Goal: Task Accomplishment & Management: Manage account settings

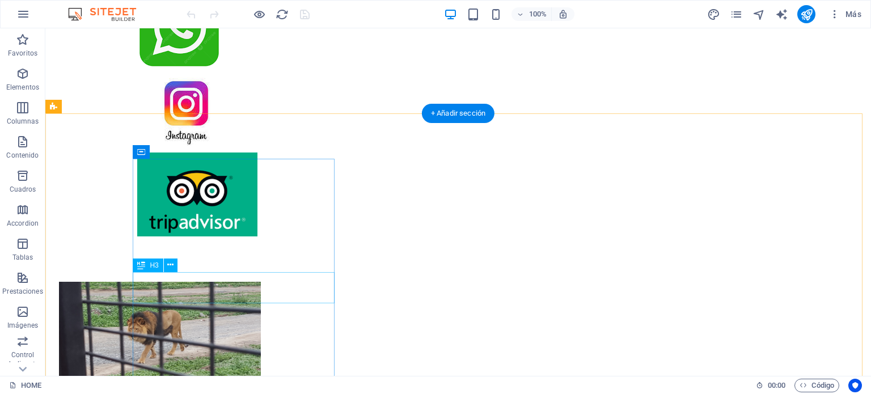
scroll to position [851, 0]
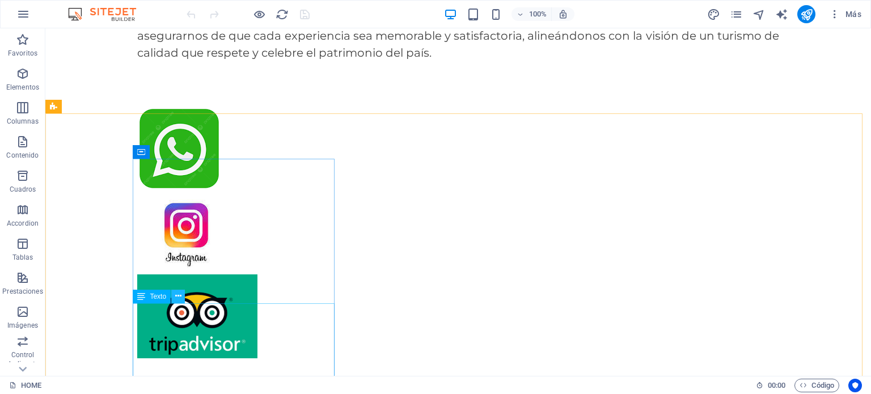
click at [179, 297] on icon at bounding box center [178, 296] width 6 height 12
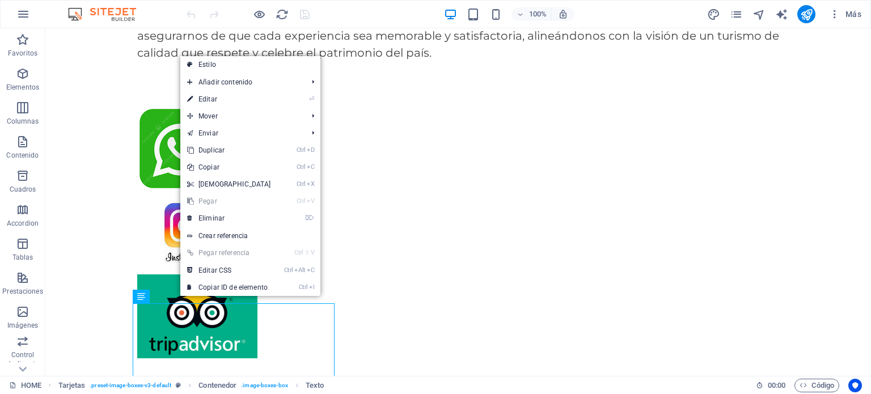
click at [241, 97] on link "⏎ Editar" at bounding box center [229, 99] width 98 height 17
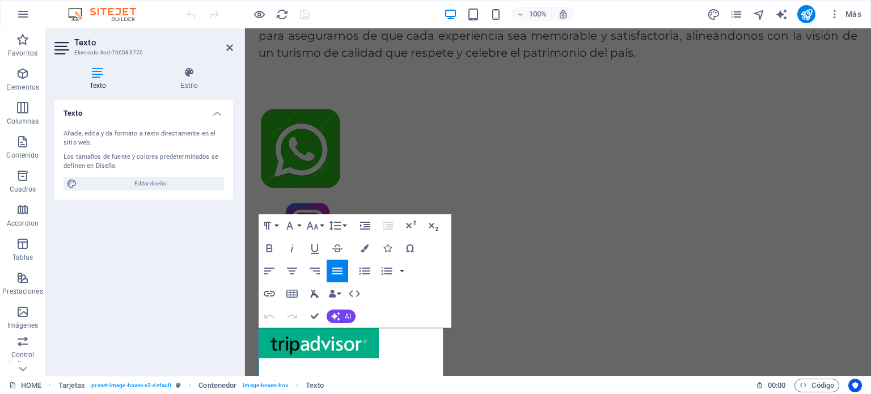
scroll to position [846, 0]
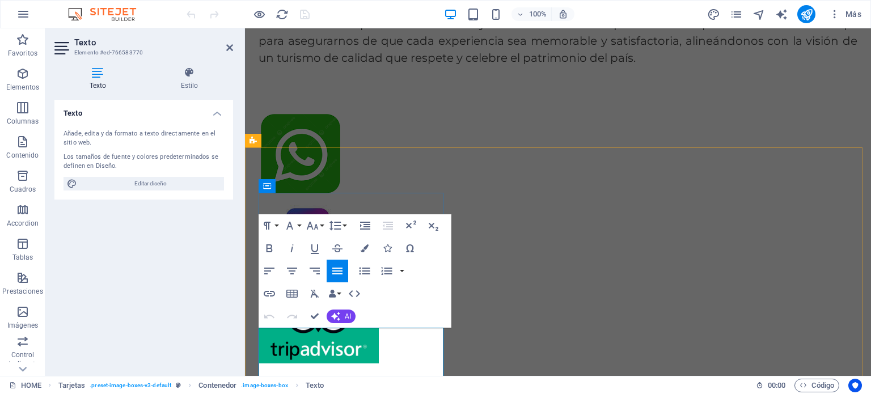
drag, startPoint x: 342, startPoint y: 340, endPoint x: 267, endPoint y: 341, distance: 74.9
click at [174, 297] on div "Texto Añade, edita y da formato a texto directamente en el sitio web. Los tamañ…" at bounding box center [143, 233] width 179 height 267
click at [664, 112] on div at bounding box center [558, 238] width 626 height 252
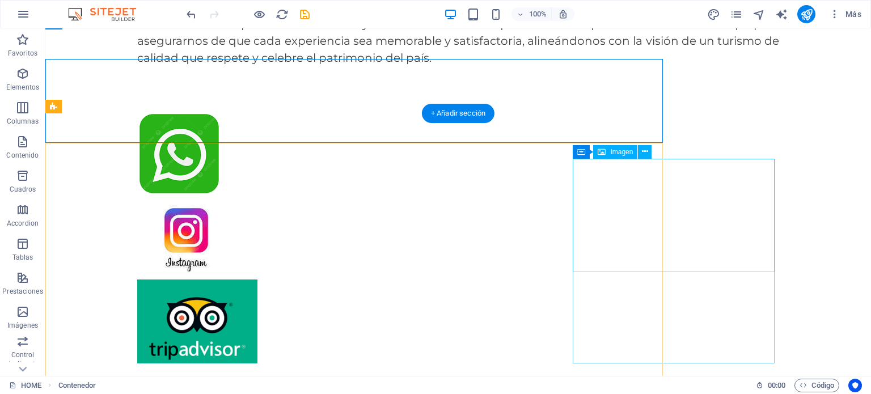
scroll to position [851, 0]
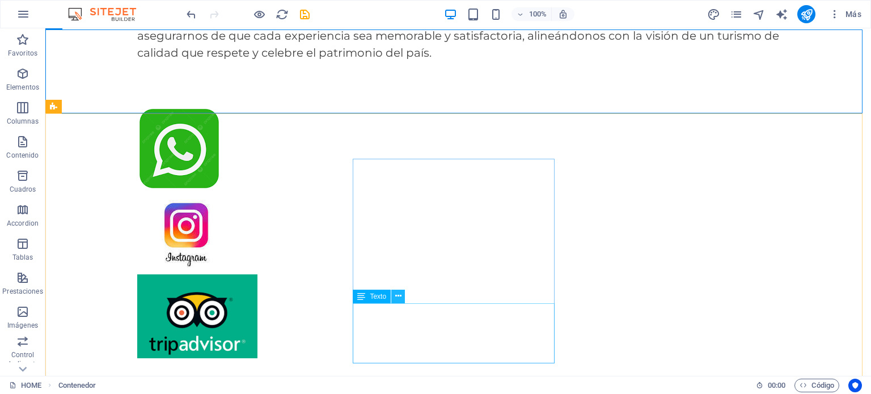
click at [399, 297] on icon at bounding box center [398, 296] width 6 height 12
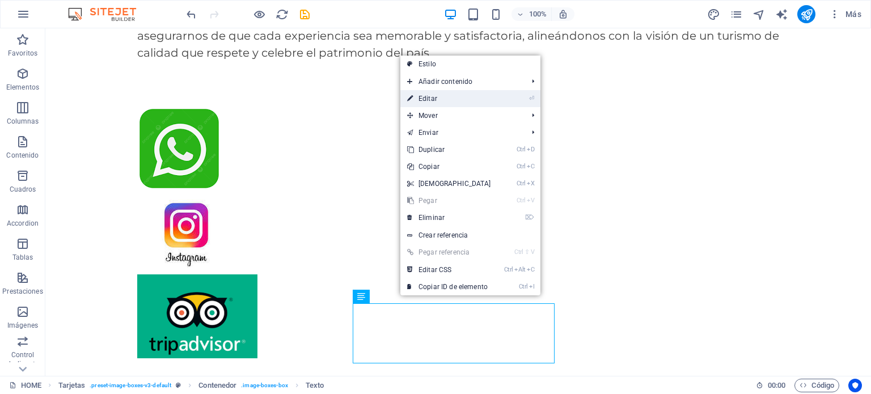
click at [424, 95] on link "⏎ Editar" at bounding box center [449, 98] width 98 height 17
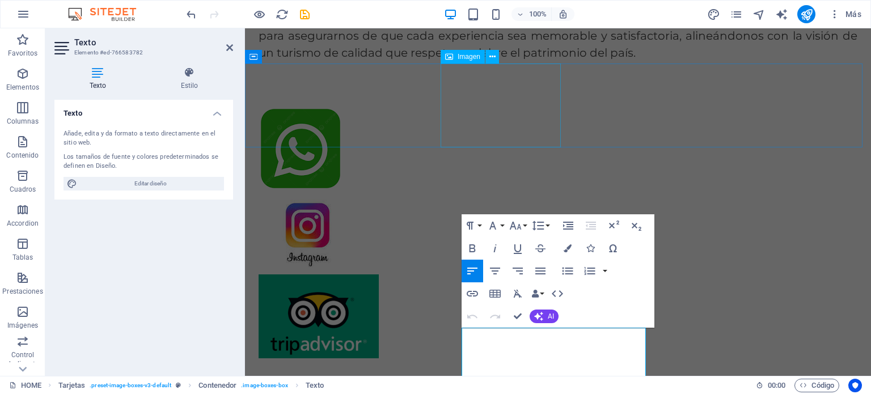
scroll to position [846, 0]
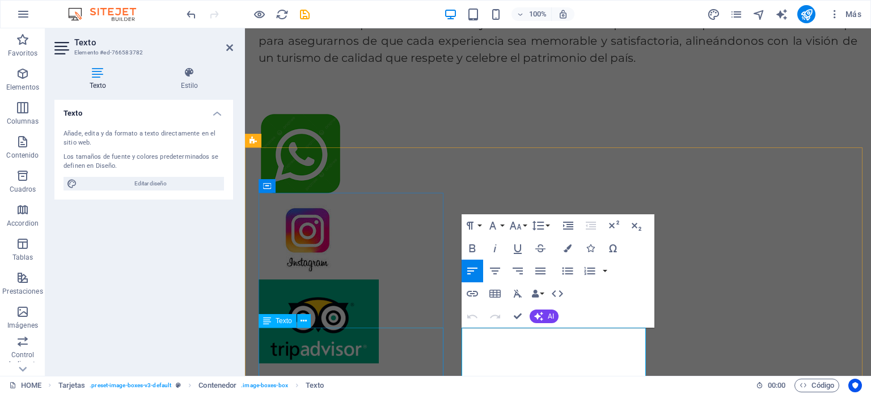
drag, startPoint x: 543, startPoint y: 337, endPoint x: 392, endPoint y: 331, distance: 151.0
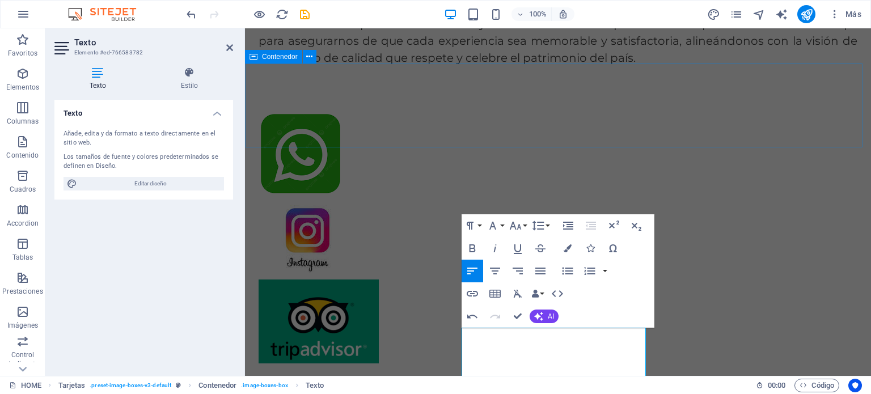
click at [656, 112] on div at bounding box center [558, 238] width 626 height 252
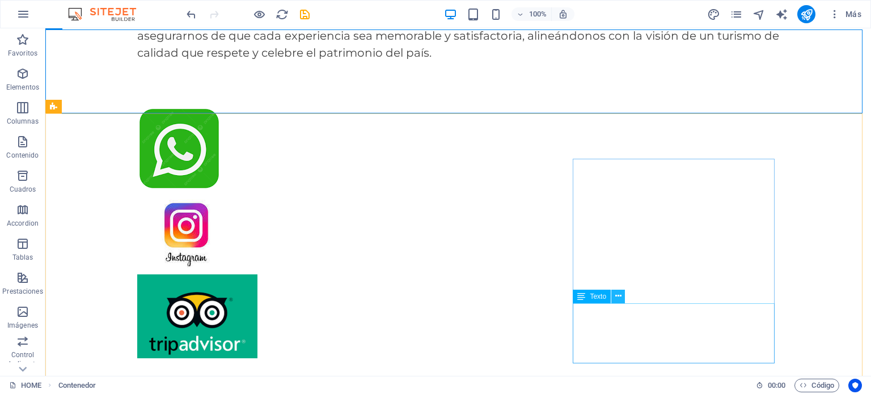
click at [620, 294] on icon at bounding box center [618, 296] width 6 height 12
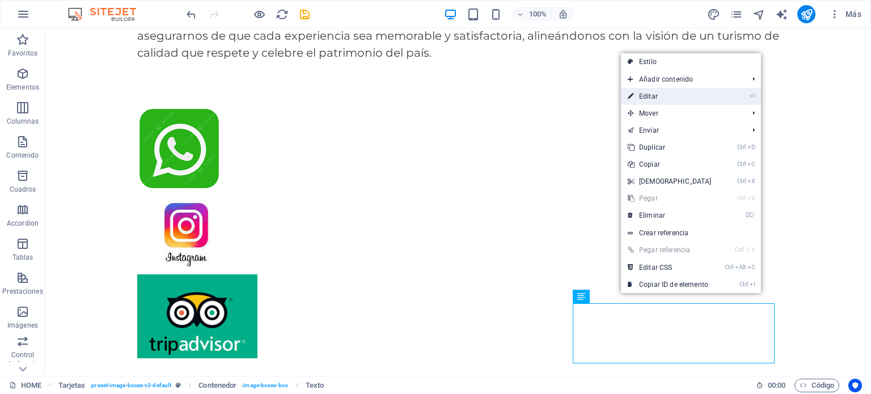
click at [648, 91] on link "⏎ Editar" at bounding box center [670, 96] width 98 height 17
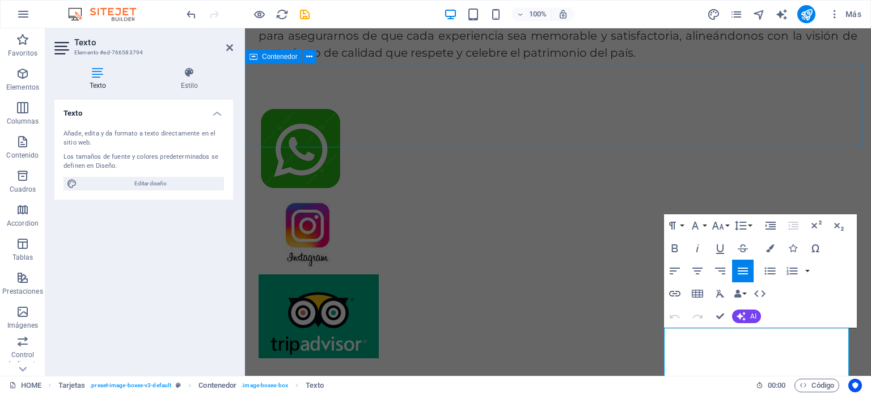
scroll to position [846, 0]
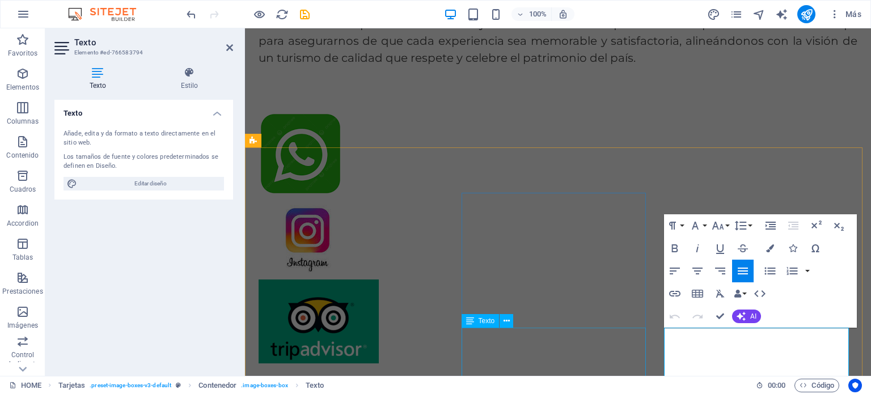
drag, startPoint x: 743, startPoint y: 336, endPoint x: 624, endPoint y: 336, distance: 118.5
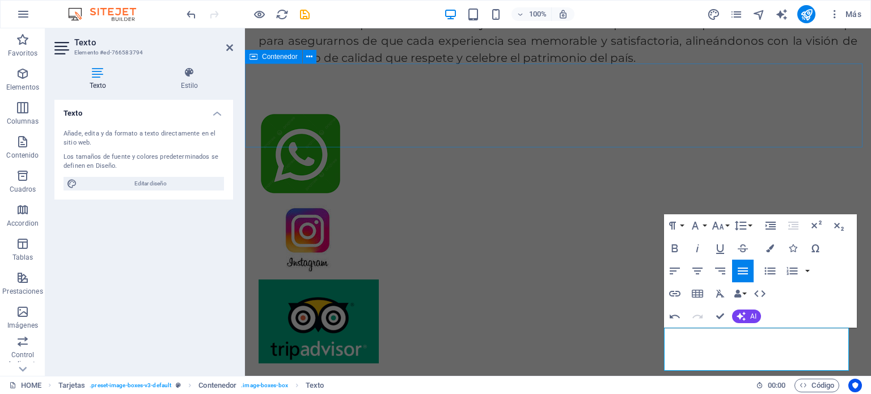
click at [752, 112] on div at bounding box center [558, 238] width 626 height 252
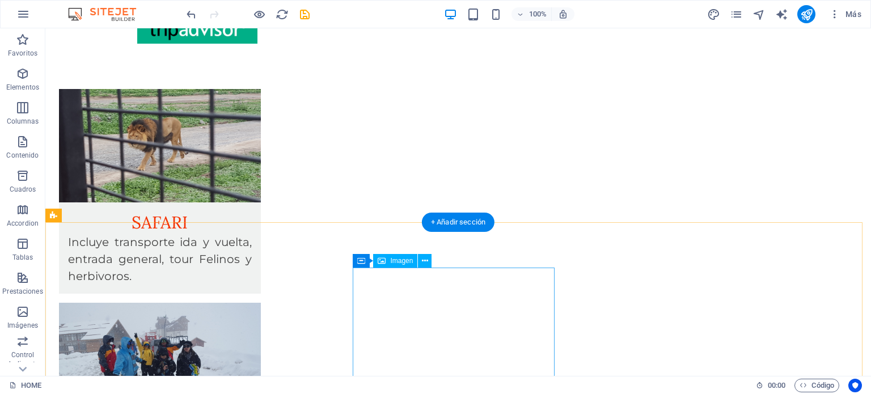
scroll to position [1191, 0]
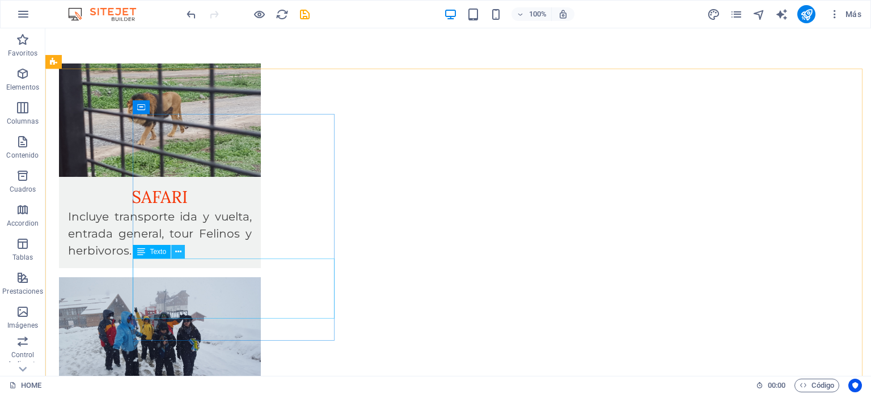
click at [175, 251] on icon at bounding box center [178, 252] width 6 height 12
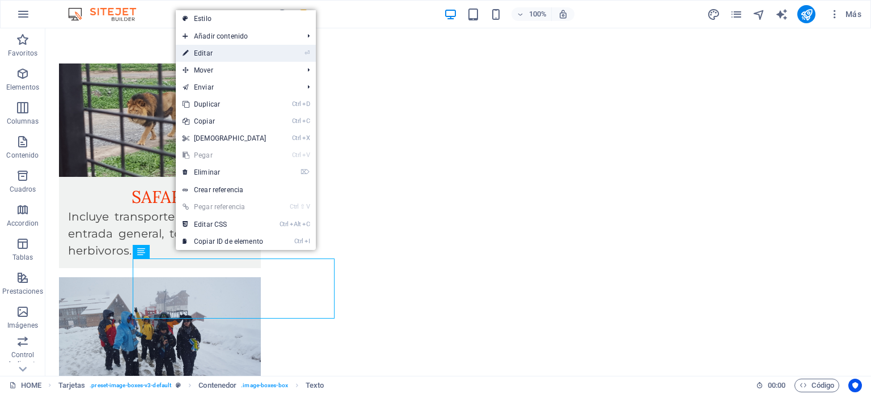
click at [209, 54] on link "⏎ Editar" at bounding box center [225, 53] width 98 height 17
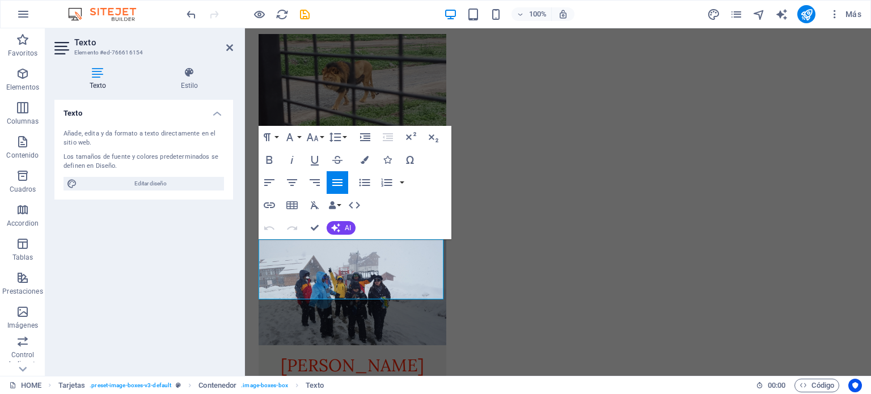
drag, startPoint x: 333, startPoint y: 250, endPoint x: 239, endPoint y: 249, distance: 94.1
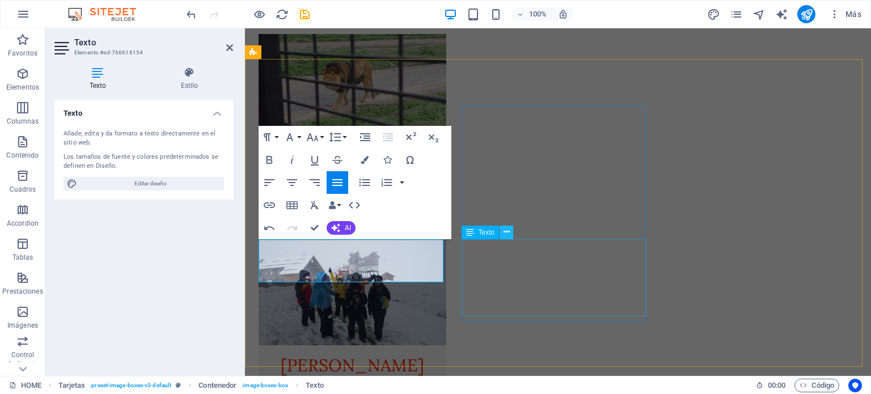
click at [504, 232] on icon at bounding box center [507, 232] width 6 height 12
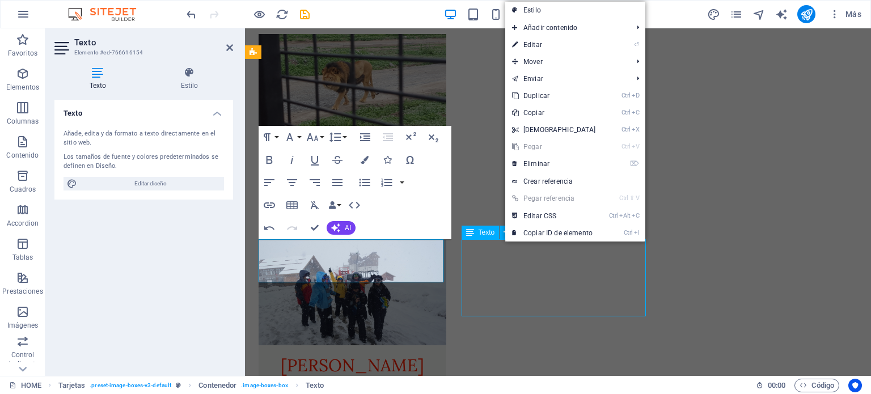
scroll to position [1191, 0]
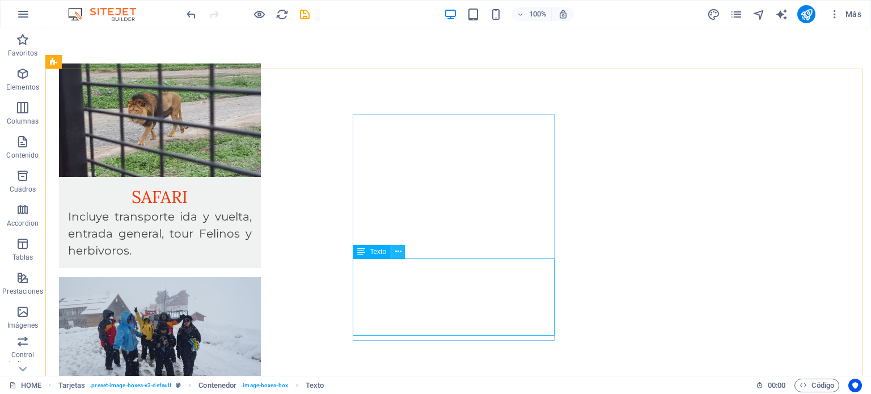
click at [398, 249] on icon at bounding box center [398, 252] width 6 height 12
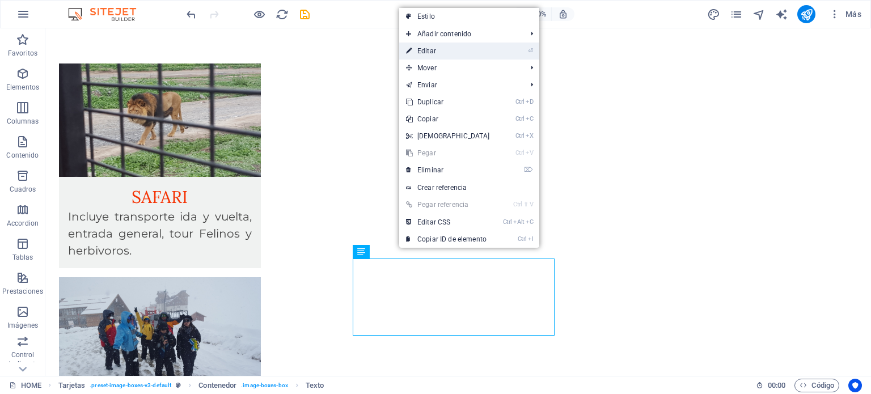
click at [430, 49] on link "⏎ Editar" at bounding box center [448, 51] width 98 height 17
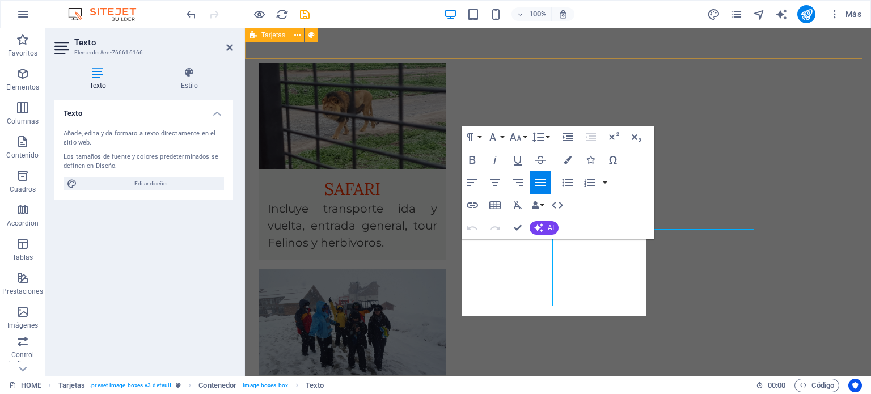
scroll to position [1220, 0]
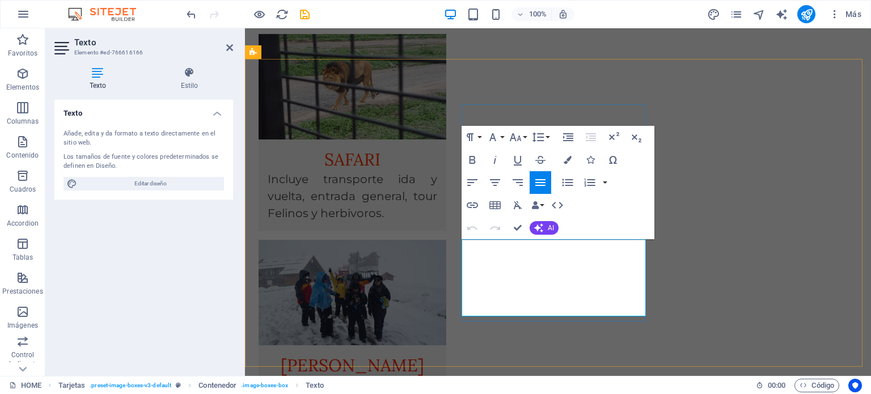
drag, startPoint x: 544, startPoint y: 250, endPoint x: 468, endPoint y: 250, distance: 76.6
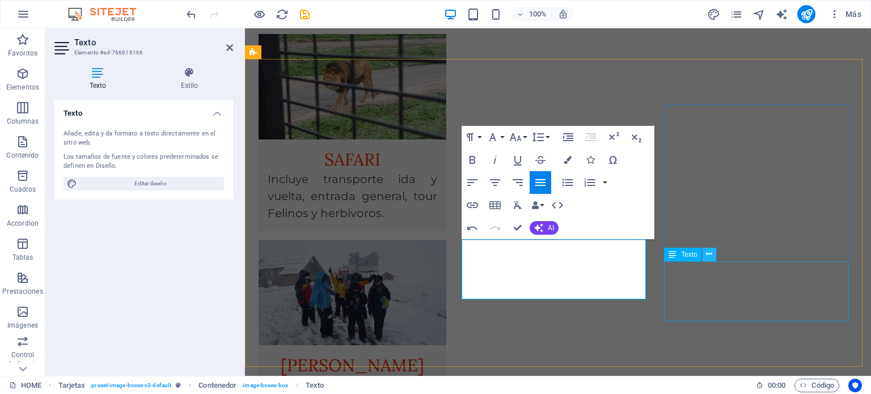
click at [708, 255] on icon at bounding box center [709, 254] width 6 height 12
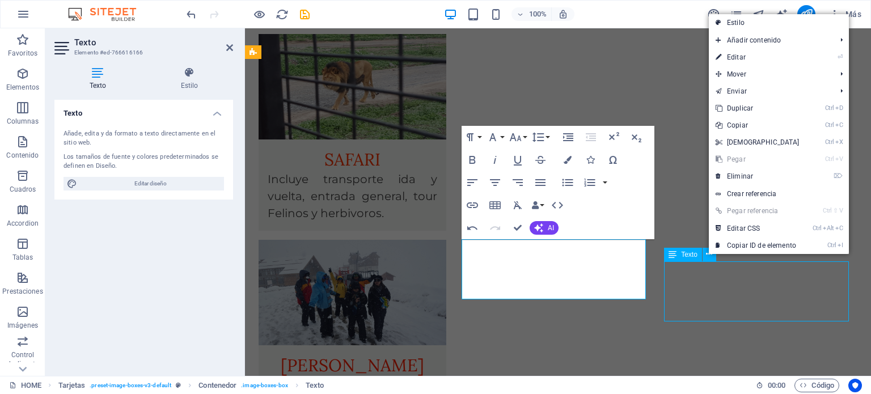
scroll to position [1191, 0]
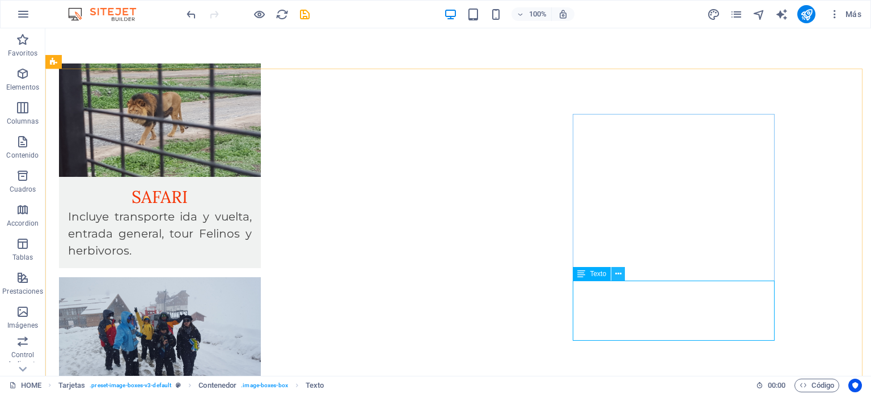
click at [616, 269] on icon at bounding box center [618, 274] width 6 height 12
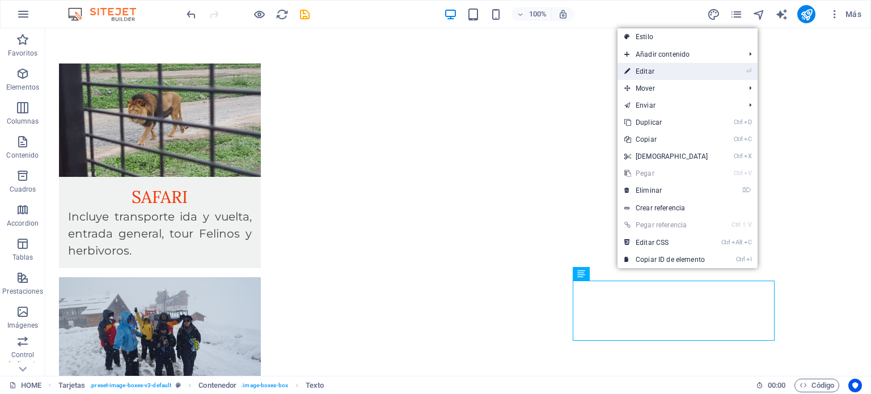
click at [654, 70] on link "⏎ Editar" at bounding box center [667, 71] width 98 height 17
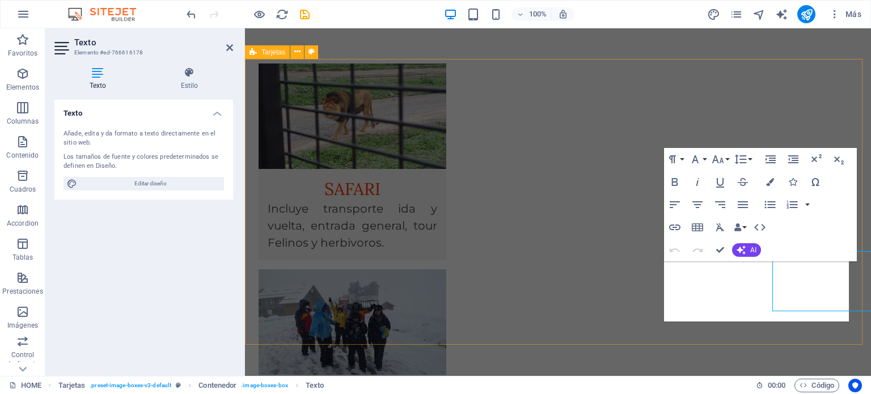
scroll to position [1220, 0]
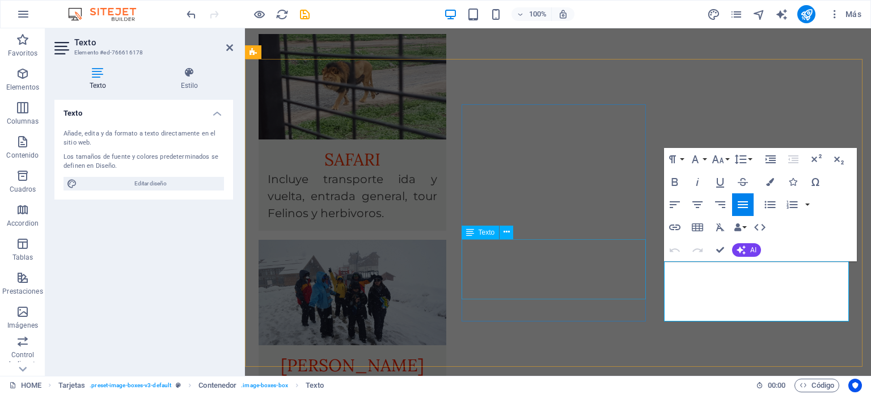
drag, startPoint x: 742, startPoint y: 270, endPoint x: 610, endPoint y: 269, distance: 131.6
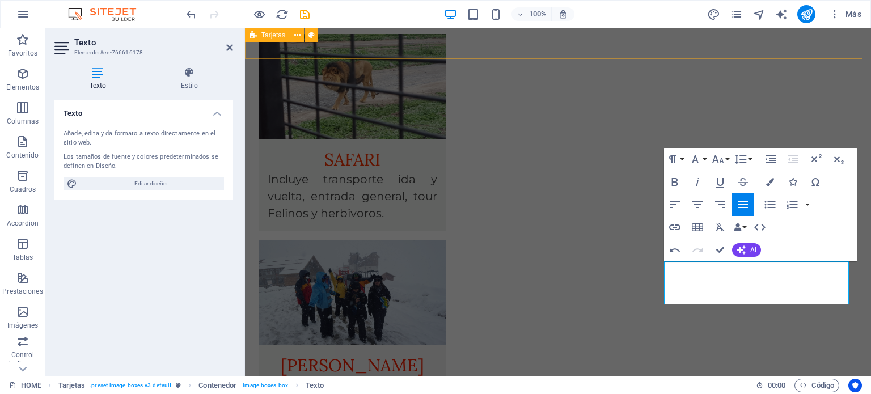
click at [488, 34] on div "SAFARI Incluye transporte ida y vuelta, entrada general, tour Felinos y herbivo…" at bounding box center [558, 349] width 626 height 721
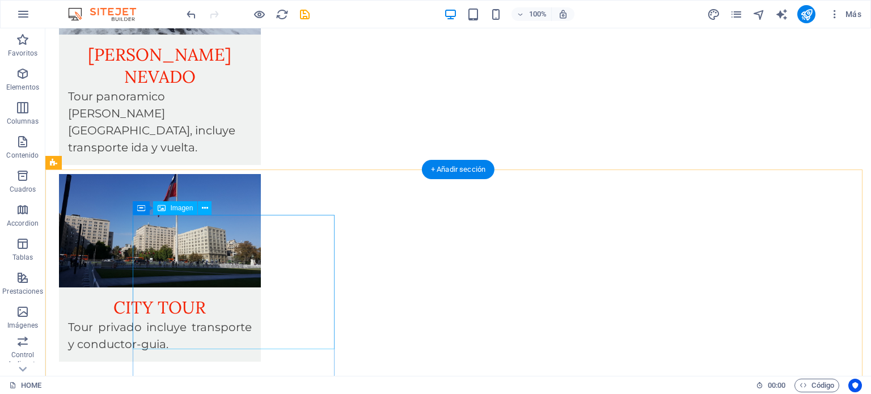
scroll to position [1574, 0]
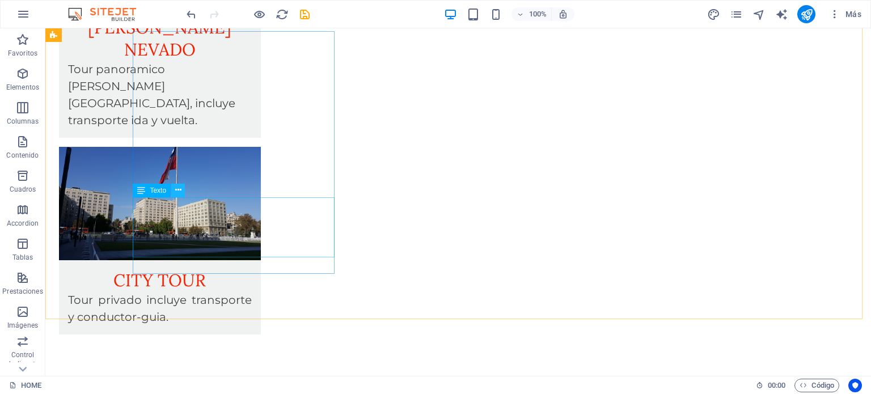
click at [176, 189] on icon at bounding box center [178, 190] width 6 height 12
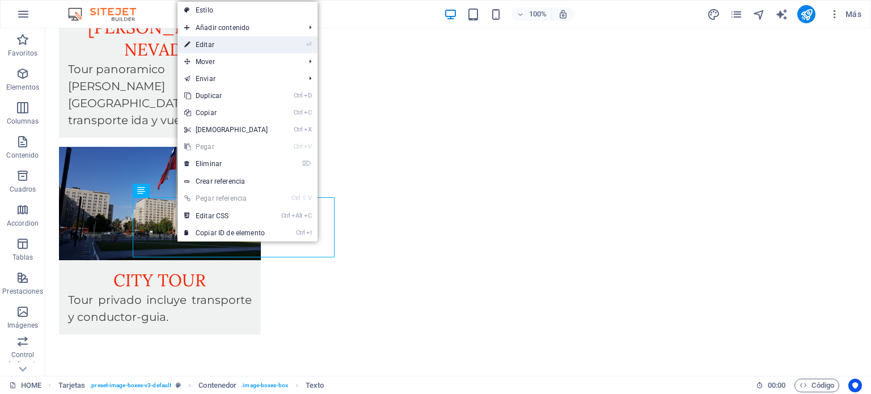
click at [216, 45] on link "⏎ Editar" at bounding box center [227, 44] width 98 height 17
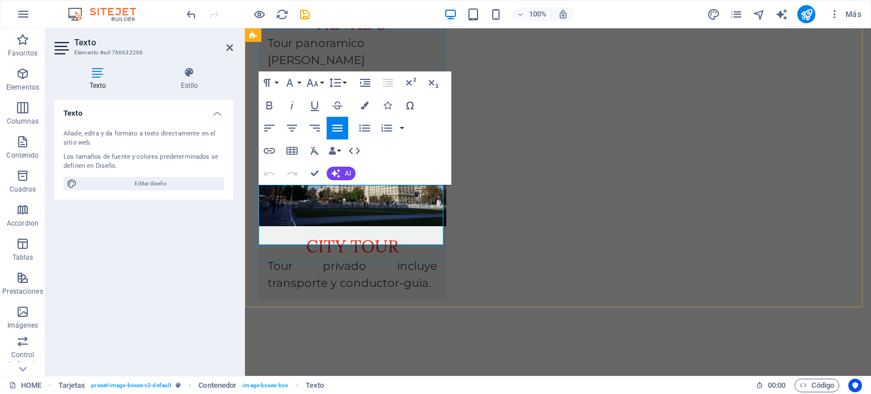
drag, startPoint x: 327, startPoint y: 210, endPoint x: 271, endPoint y: 186, distance: 61.7
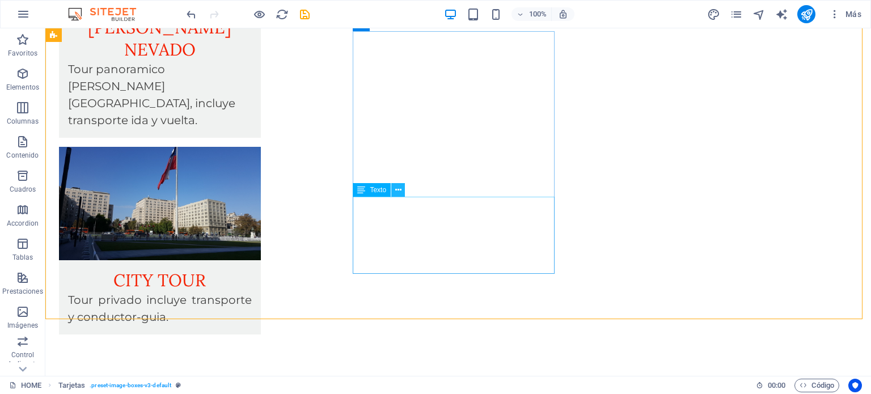
click at [395, 185] on icon at bounding box center [398, 190] width 6 height 12
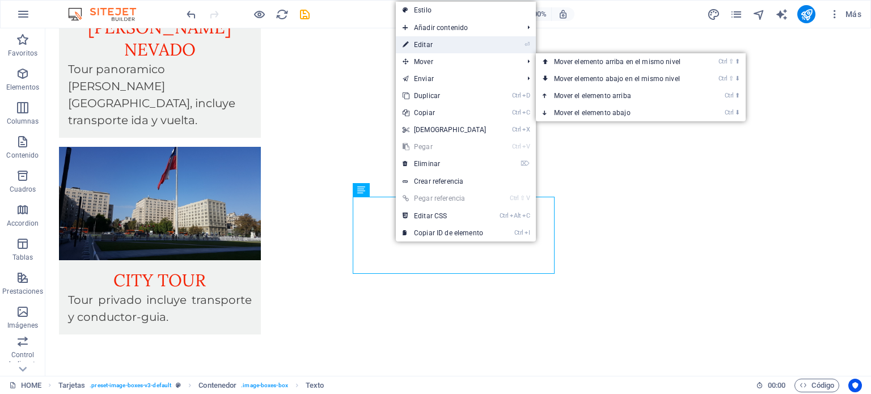
click at [430, 44] on link "⏎ Editar" at bounding box center [445, 44] width 98 height 17
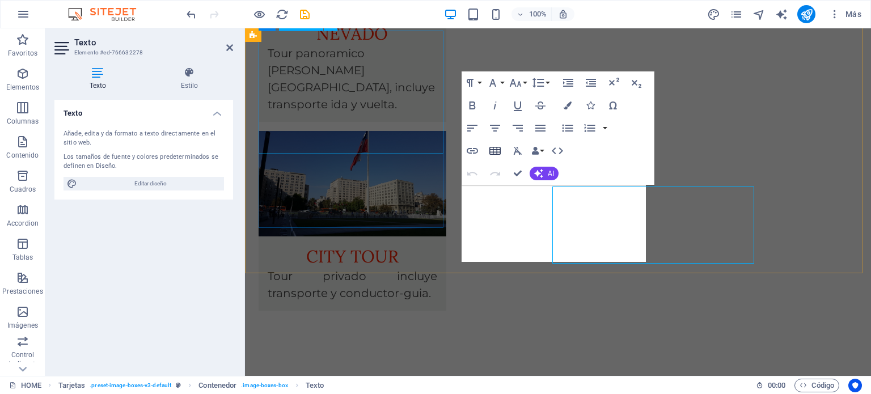
scroll to position [1584, 0]
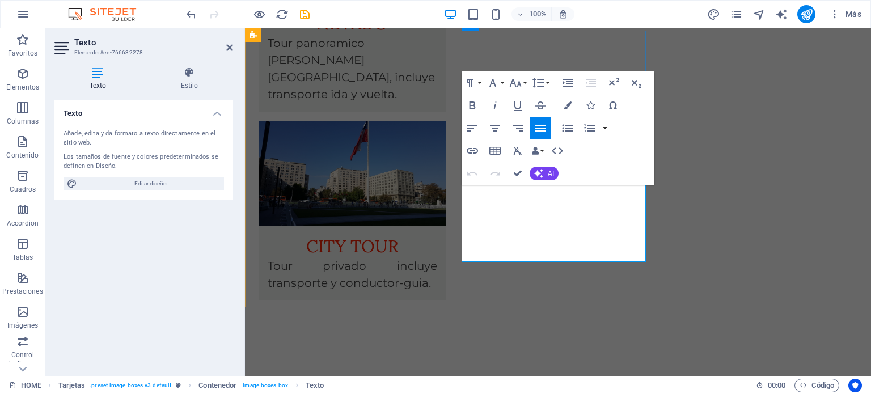
drag, startPoint x: 529, startPoint y: 212, endPoint x: 471, endPoint y: 183, distance: 64.7
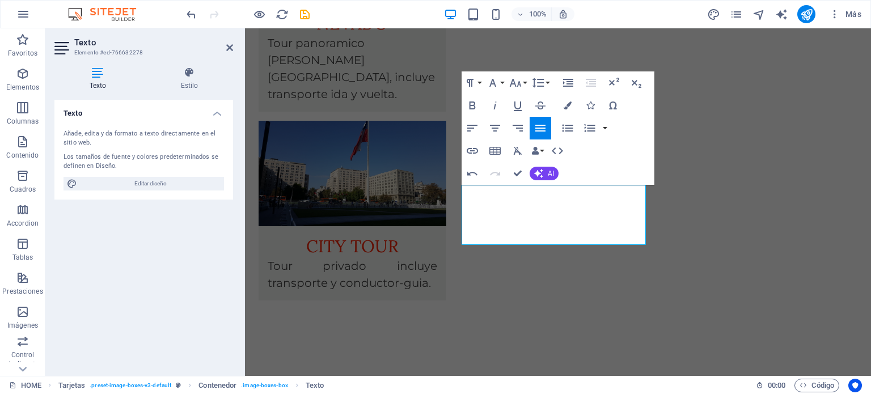
click at [235, 247] on div "Texto Estilo Texto Añade, edita y da formato a texto directamente en el sitio w…" at bounding box center [143, 217] width 197 height 318
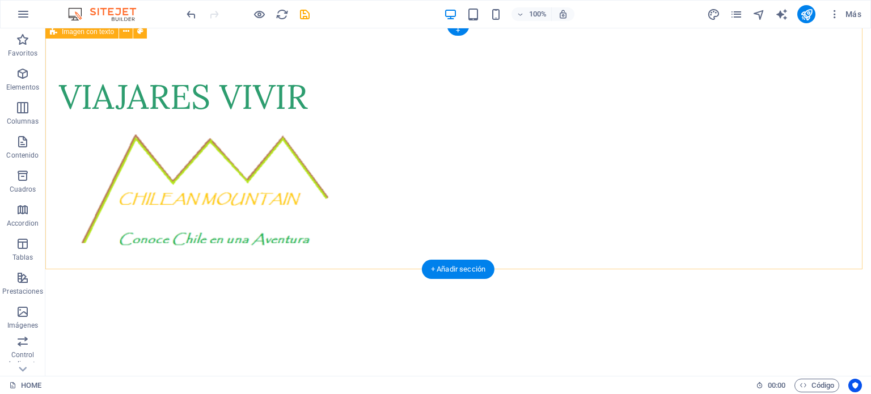
scroll to position [0, 0]
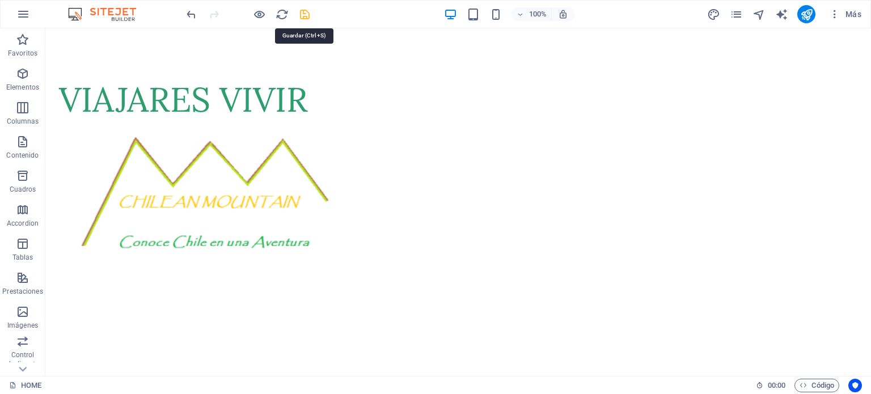
click at [307, 11] on icon "save" at bounding box center [304, 14] width 13 height 13
checkbox input "false"
click at [810, 13] on icon "publish" at bounding box center [806, 14] width 13 height 13
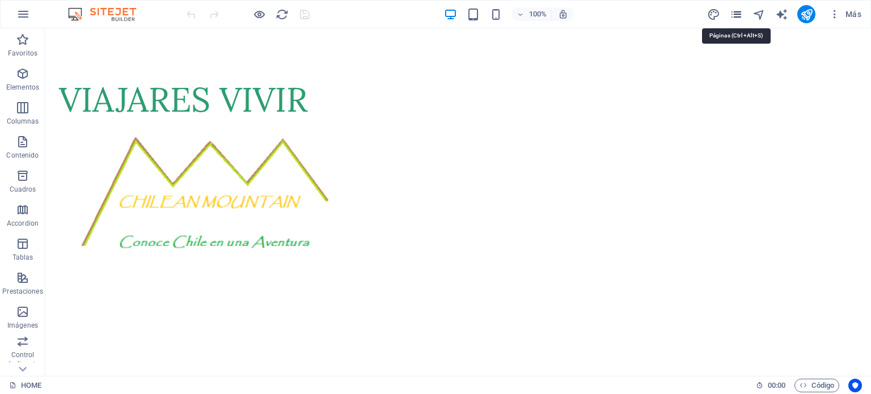
click at [738, 13] on icon "pages" at bounding box center [736, 14] width 13 height 13
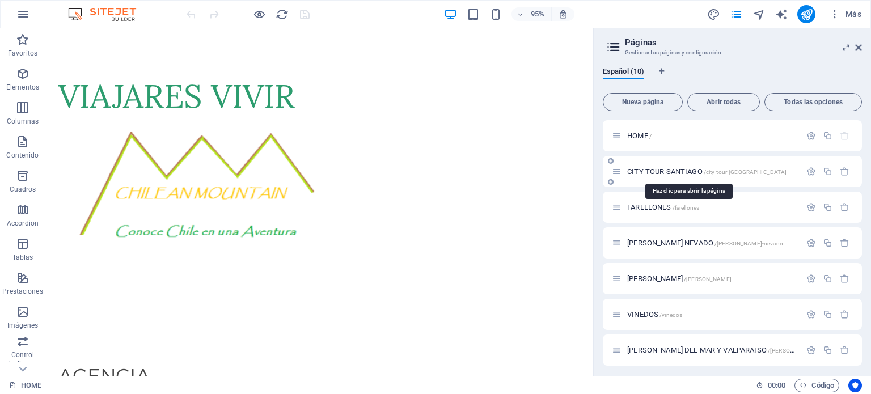
click at [710, 170] on span "/city-tour-santiago" at bounding box center [745, 172] width 83 height 6
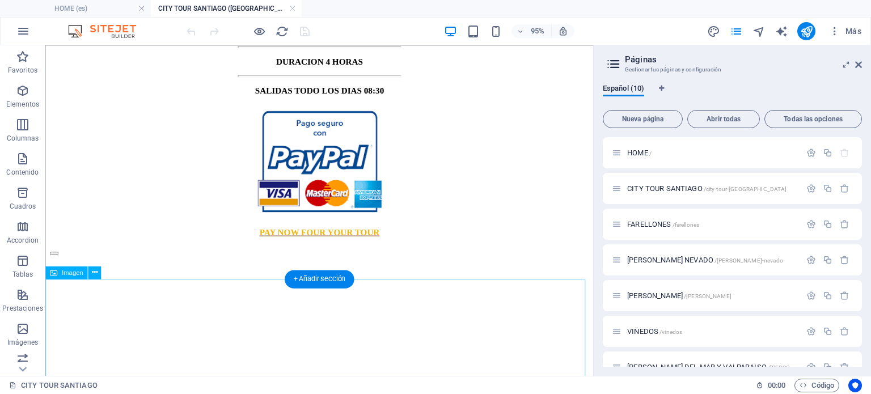
scroll to position [964, 0]
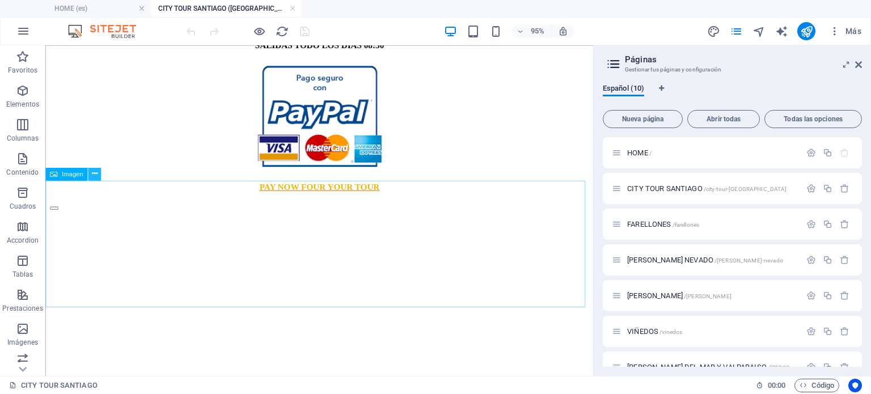
click at [93, 174] on icon at bounding box center [94, 173] width 6 height 11
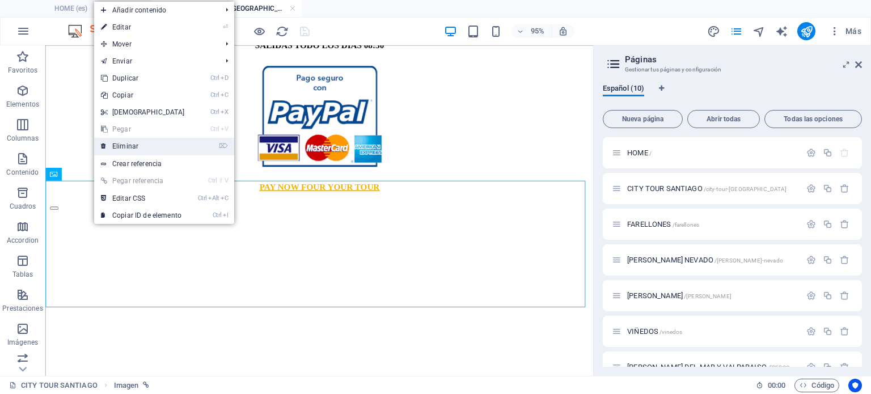
click at [142, 149] on link "⌦ Eliminar" at bounding box center [143, 146] width 98 height 17
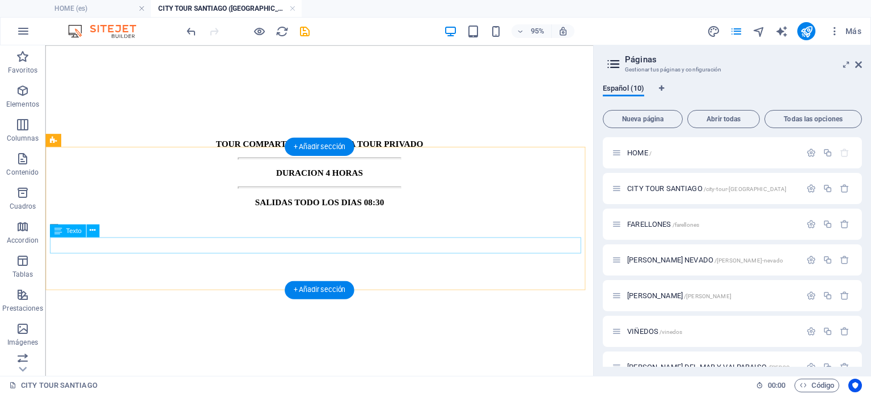
scroll to position [796, 0]
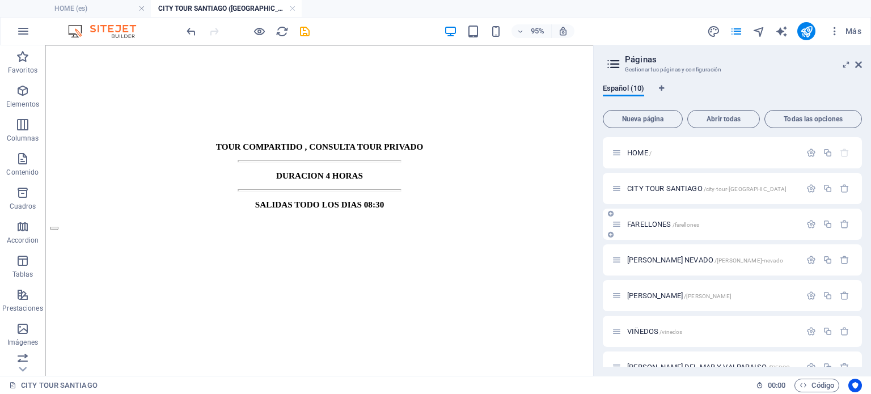
click at [689, 224] on span "/farellones" at bounding box center [686, 225] width 27 height 6
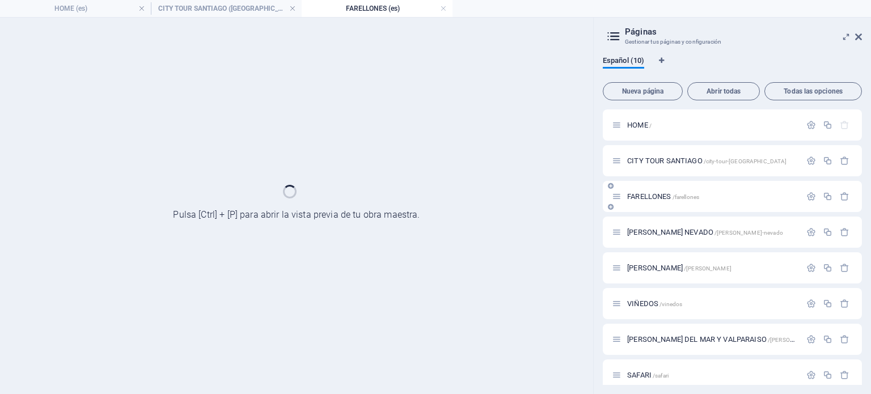
scroll to position [0, 0]
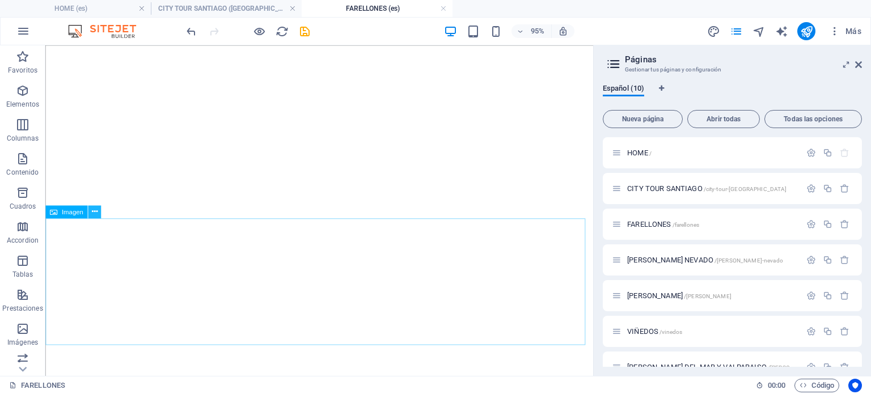
click at [94, 213] on icon at bounding box center [94, 211] width 6 height 11
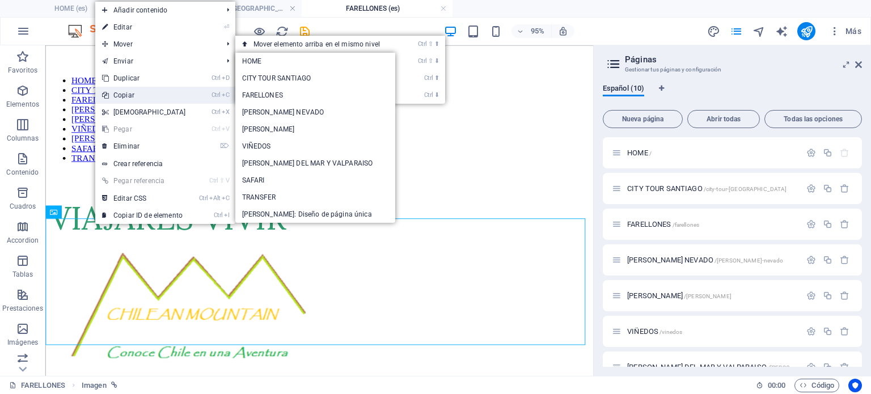
scroll to position [907, 0]
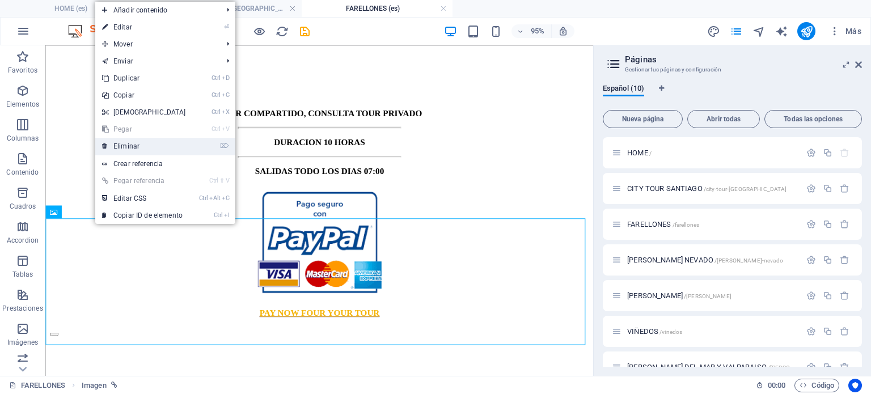
click at [141, 146] on link "⌦ Eliminar" at bounding box center [144, 146] width 98 height 17
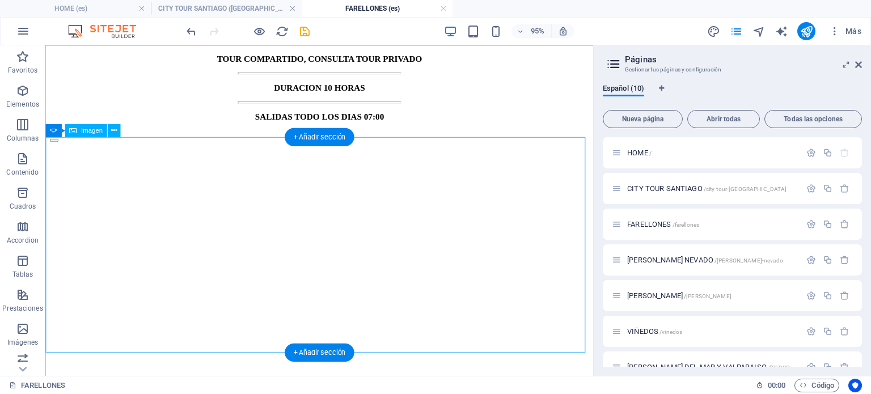
scroll to position [1021, 0]
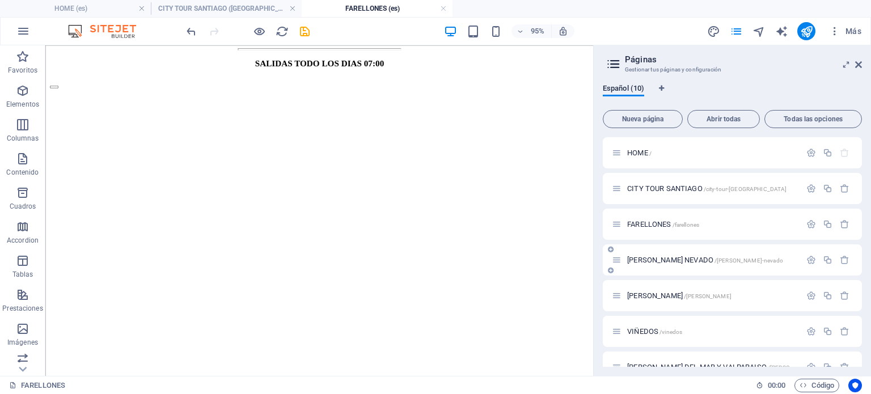
click at [715, 259] on span "/valle-nevado" at bounding box center [749, 260] width 69 height 6
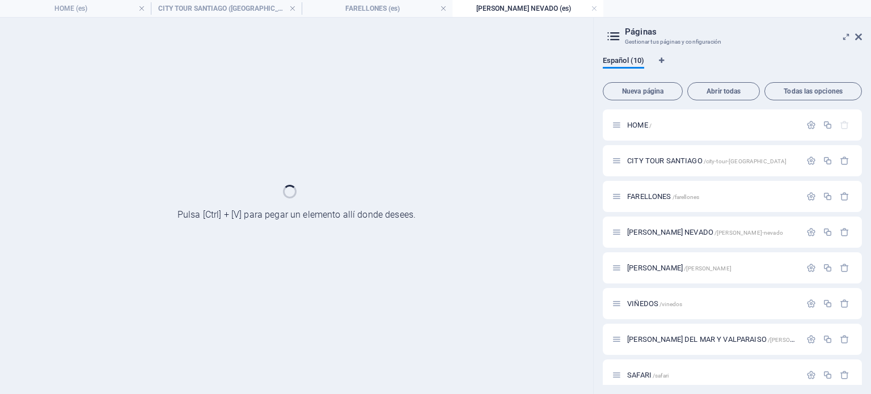
scroll to position [0, 0]
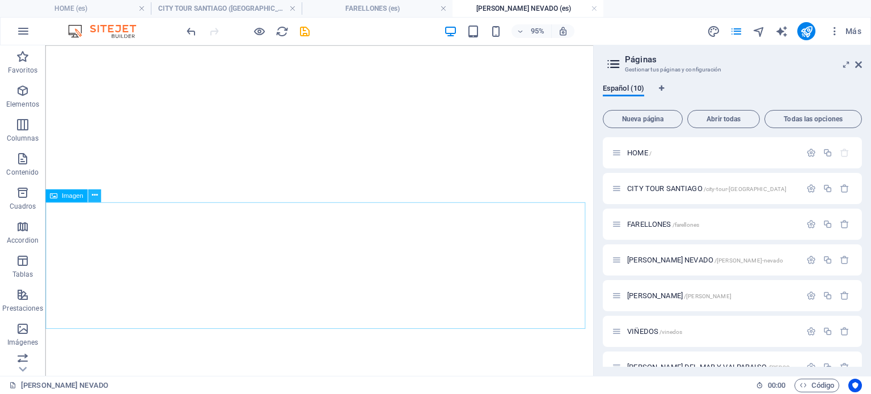
click at [97, 197] on icon at bounding box center [94, 195] width 6 height 11
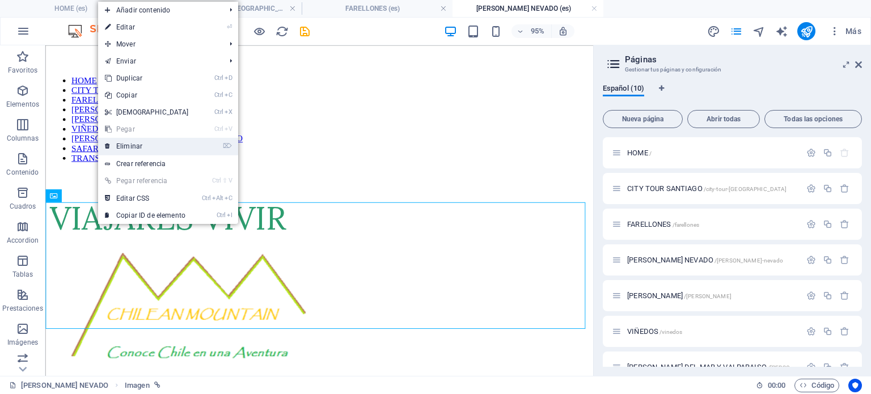
scroll to position [907, 0]
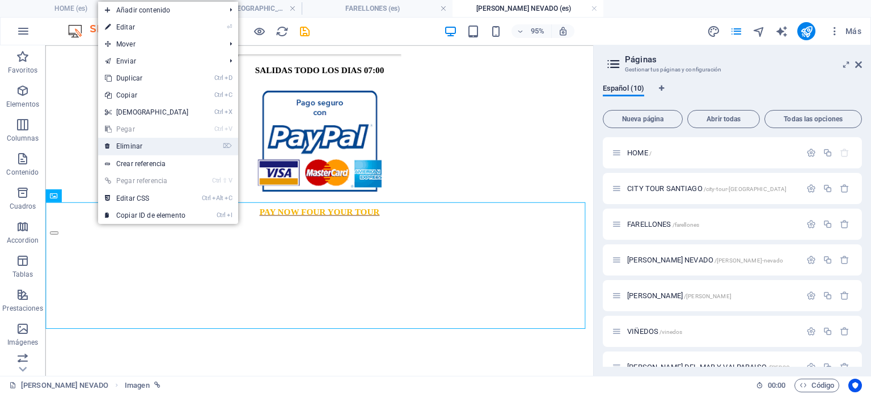
click at [146, 145] on link "⌦ Eliminar" at bounding box center [147, 146] width 98 height 17
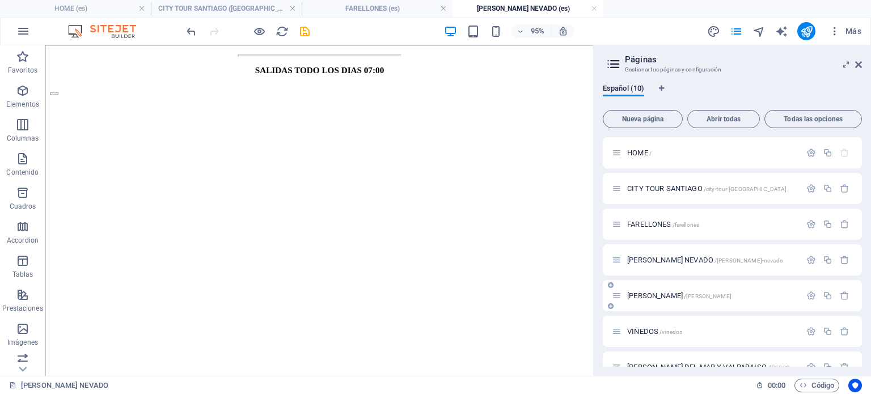
click at [657, 296] on span "PORTILLO /portillo" at bounding box center [679, 295] width 104 height 9
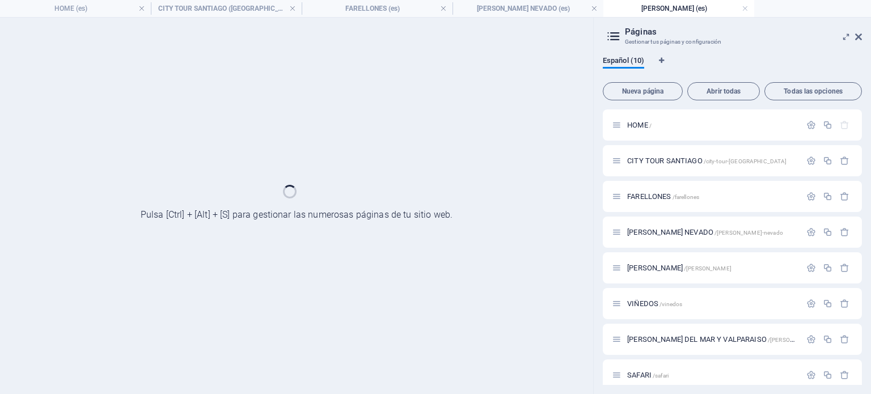
scroll to position [0, 0]
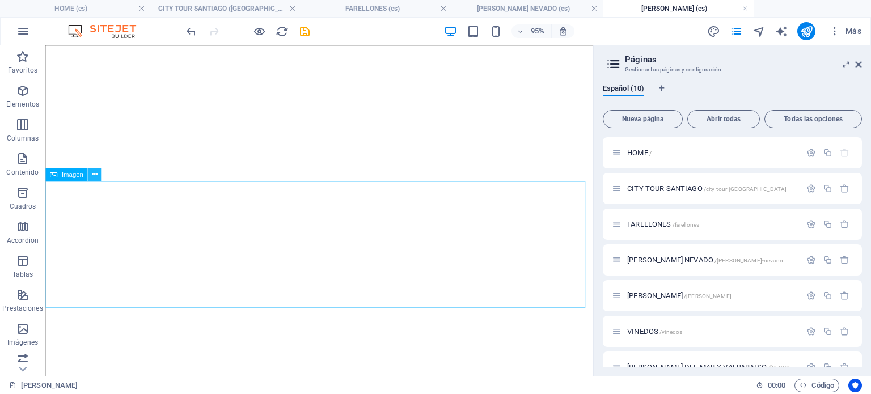
click at [95, 176] on icon at bounding box center [94, 174] width 6 height 11
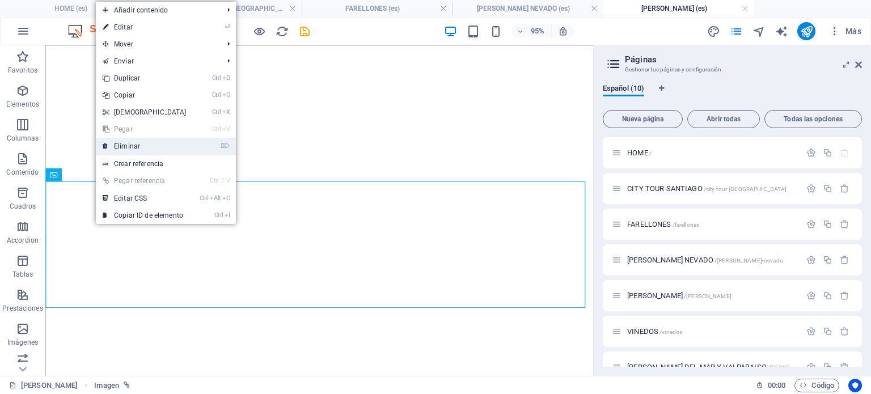
click at [130, 145] on link "⌦ Eliminar" at bounding box center [145, 146] width 98 height 17
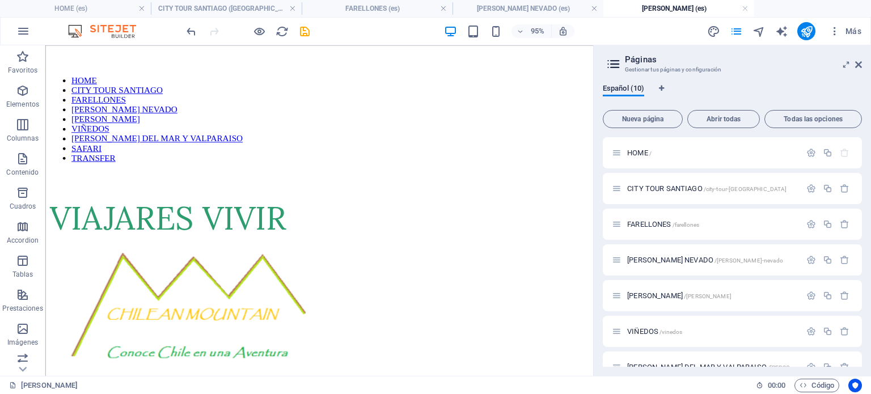
scroll to position [1021, 0]
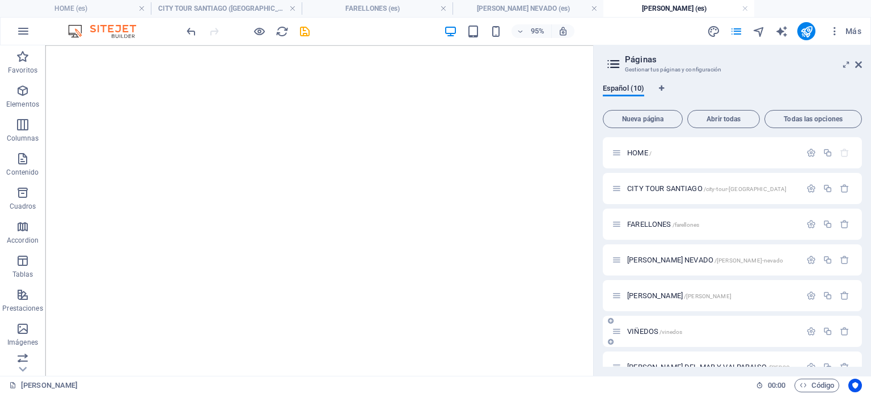
click at [681, 333] on span "/vinedos" at bounding box center [671, 332] width 23 height 6
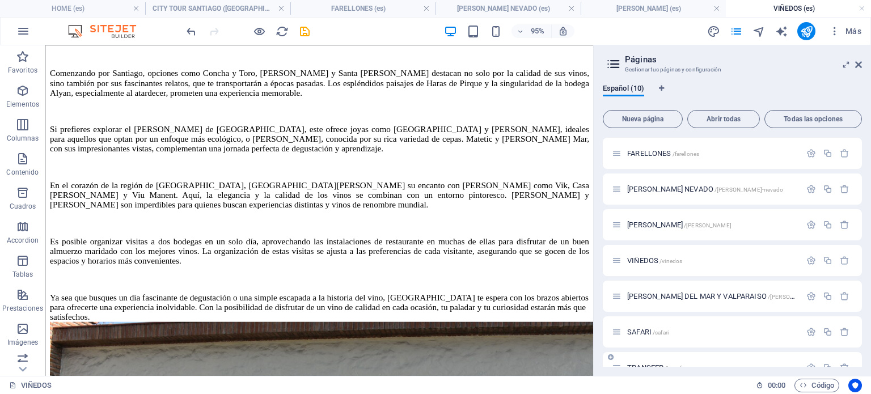
scroll to position [127, 0]
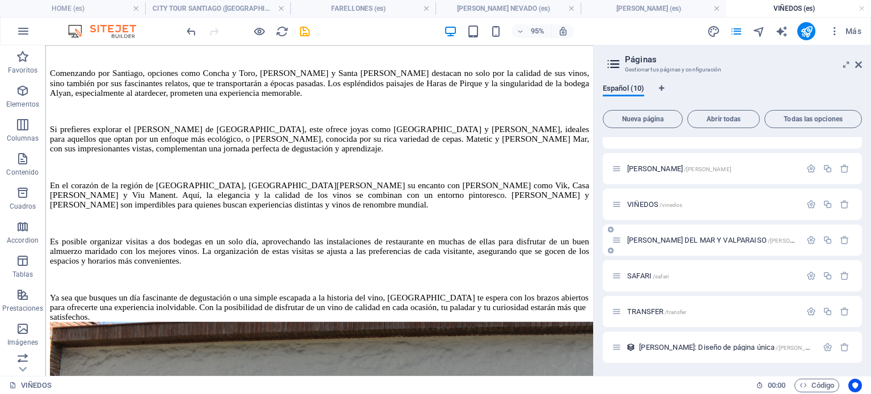
click at [719, 236] on span "VIÑA DEL MAR Y VALPARAISO /vina-del-mar-y-valparaiso" at bounding box center [748, 240] width 242 height 9
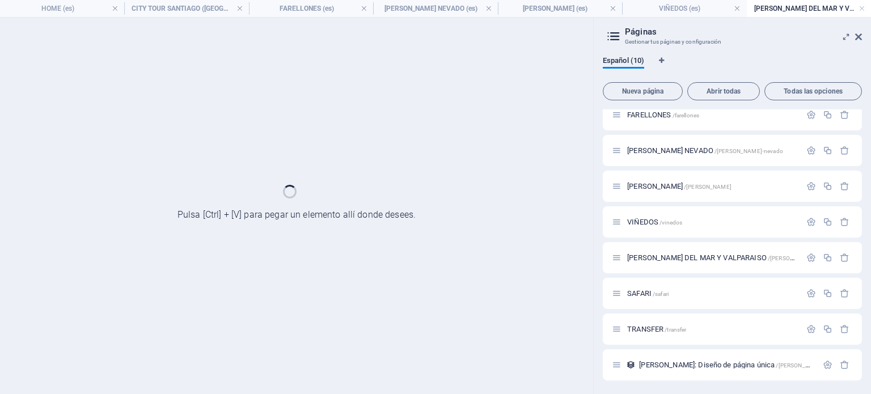
scroll to position [0, 0]
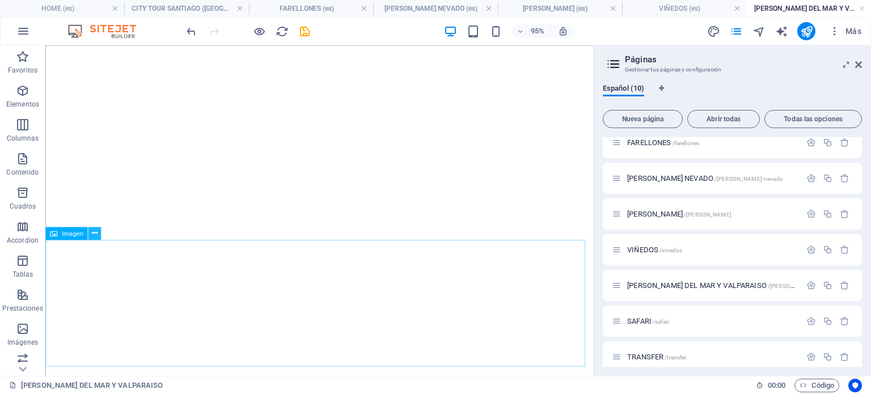
click at [93, 235] on icon at bounding box center [94, 232] width 6 height 11
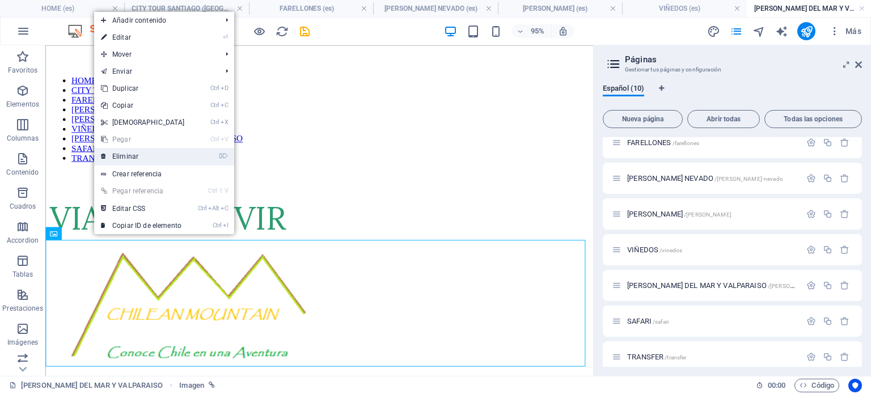
scroll to position [851, 0]
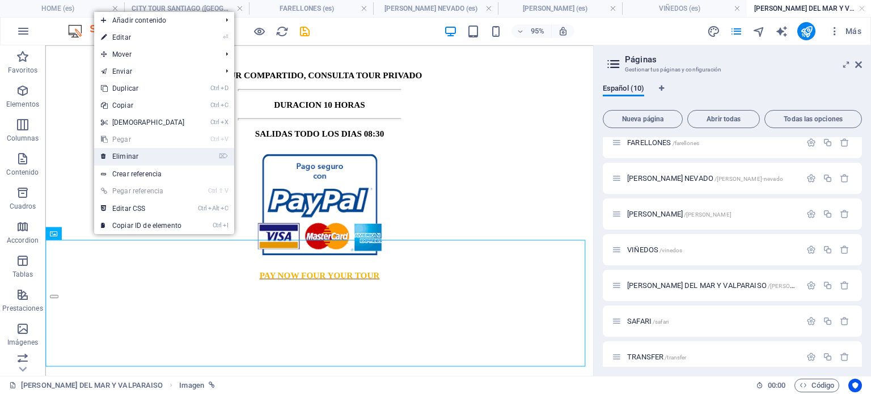
click at [137, 154] on link "⌦ Eliminar" at bounding box center [143, 156] width 98 height 17
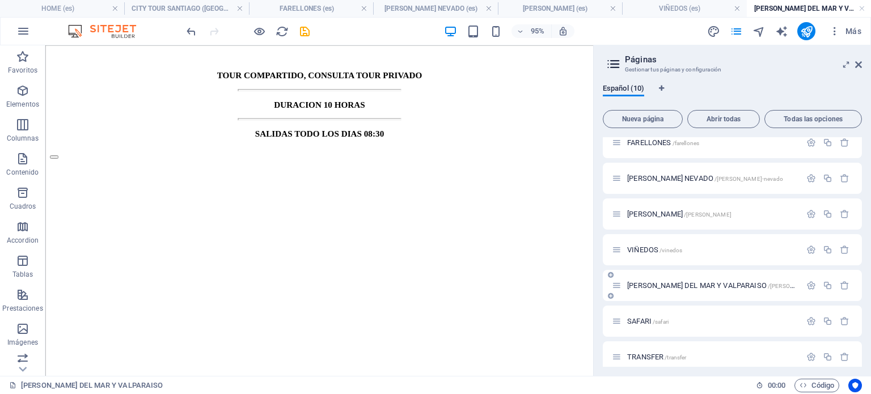
scroll to position [127, 0]
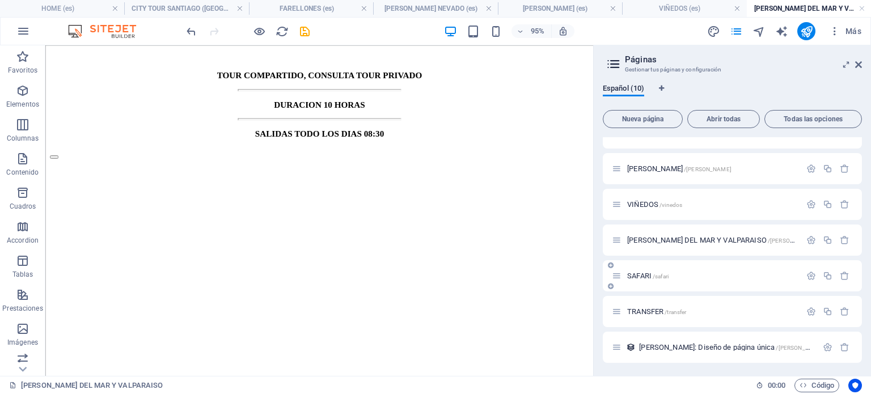
click at [656, 273] on span "/safari" at bounding box center [661, 276] width 16 height 6
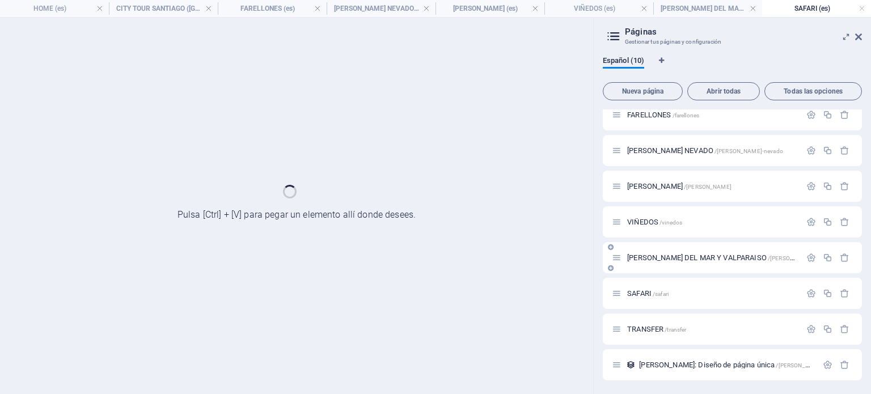
scroll to position [0, 0]
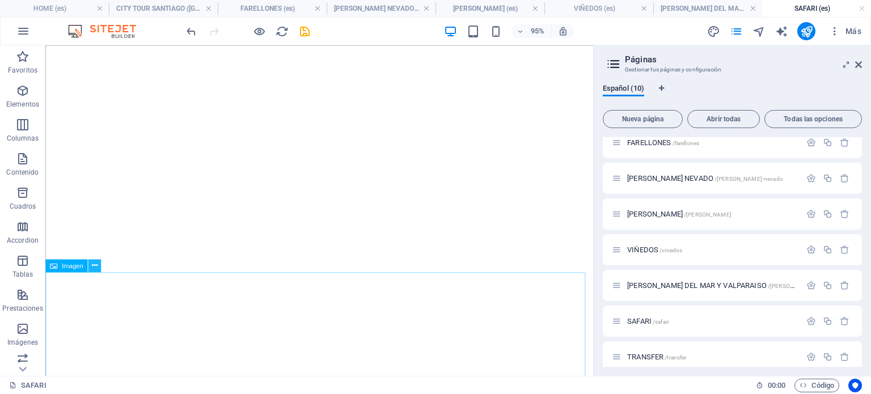
click at [92, 267] on icon at bounding box center [94, 265] width 6 height 11
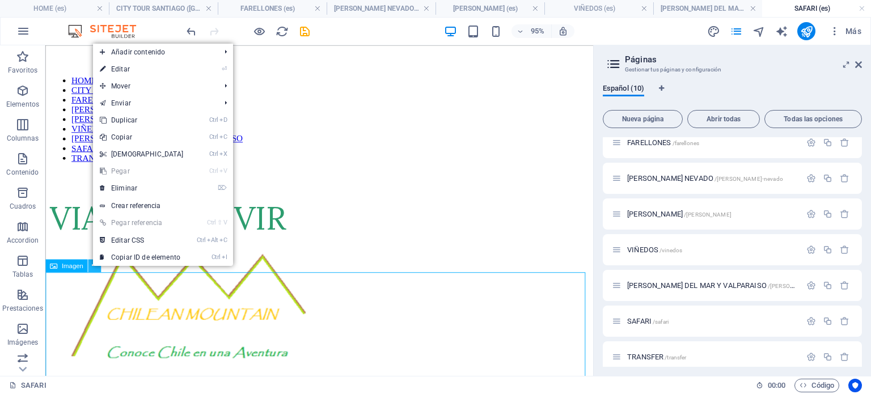
scroll to position [851, 0]
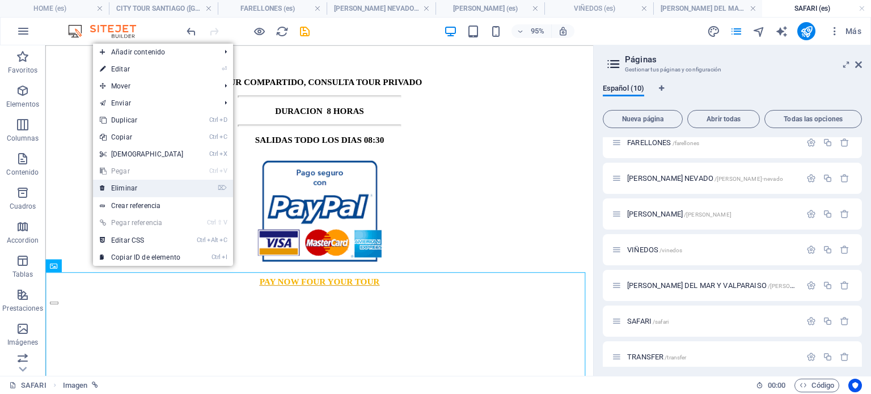
drag, startPoint x: 124, startPoint y: 188, endPoint x: 83, endPoint y: 150, distance: 56.2
click at [124, 188] on link "⌦ Eliminar" at bounding box center [142, 188] width 98 height 17
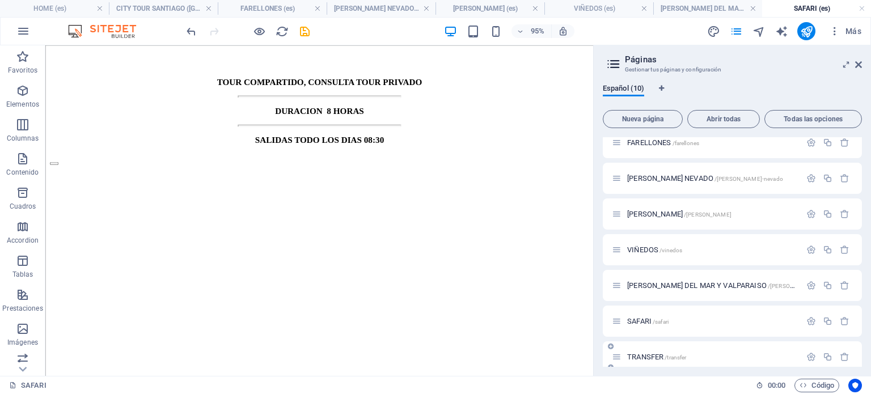
click at [681, 355] on span "/transfer" at bounding box center [676, 357] width 22 height 6
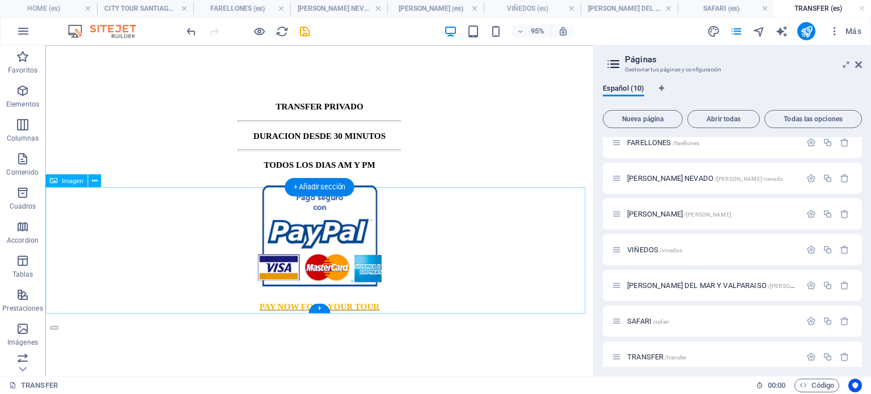
scroll to position [907, 0]
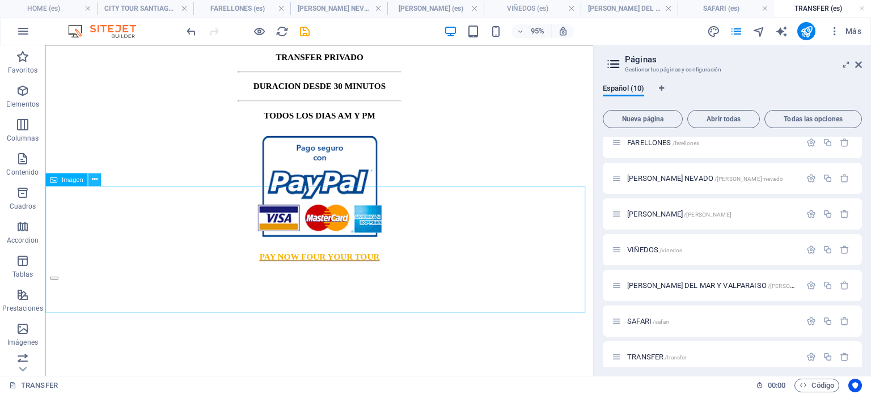
click at [94, 179] on icon at bounding box center [94, 179] width 6 height 11
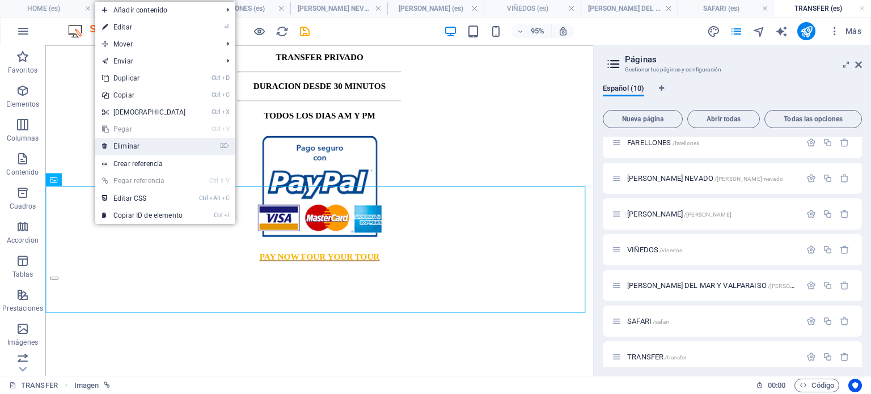
click at [119, 147] on link "⌦ Eliminar" at bounding box center [144, 146] width 98 height 17
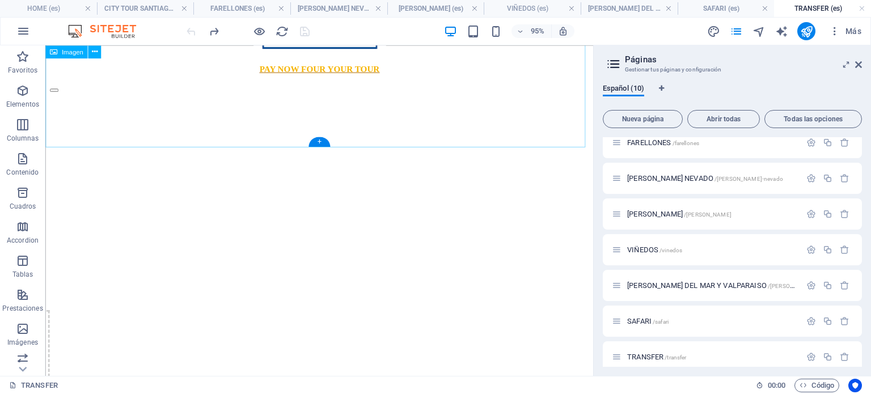
scroll to position [1077, 0]
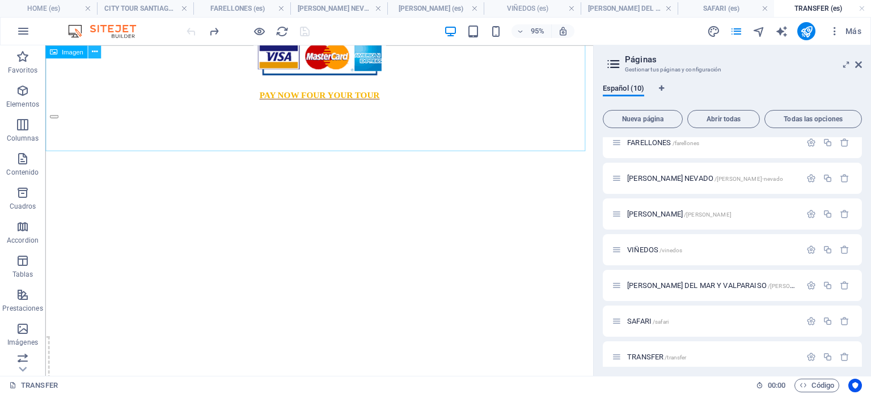
click at [94, 52] on icon at bounding box center [94, 51] width 6 height 11
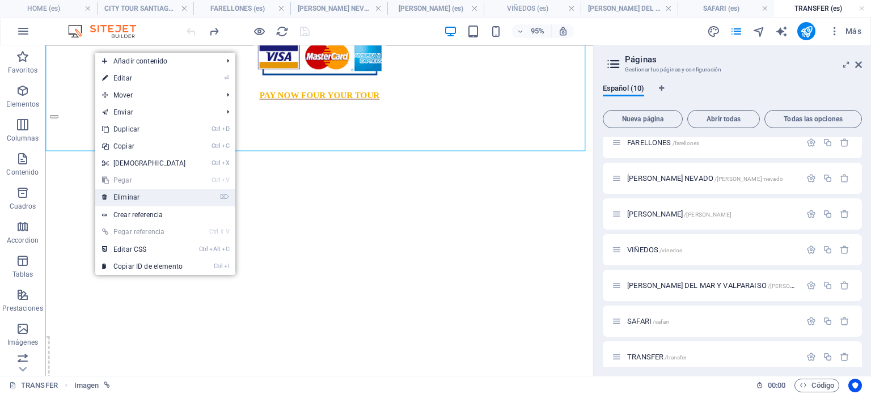
click at [132, 197] on link "⌦ Eliminar" at bounding box center [144, 197] width 98 height 17
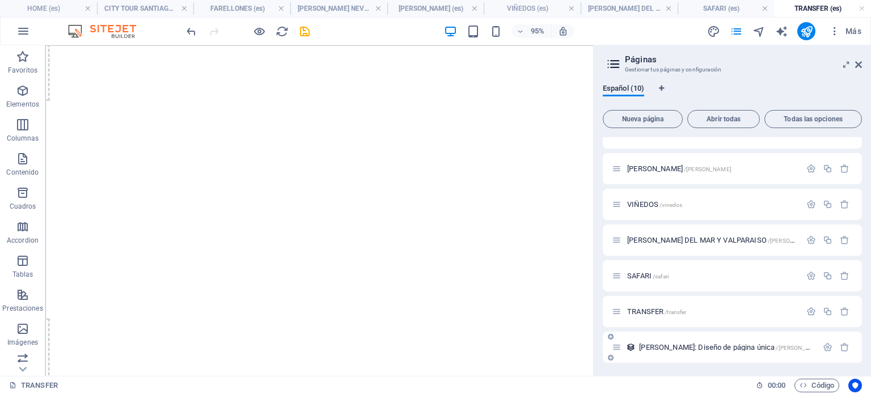
scroll to position [127, 0]
click at [724, 346] on span "Viñas: Diseño de página única /vinas-elemento" at bounding box center [744, 347] width 210 height 9
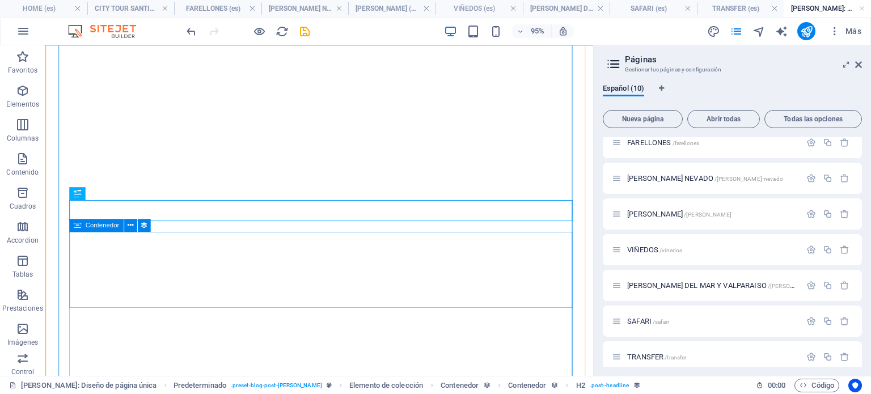
scroll to position [336, 0]
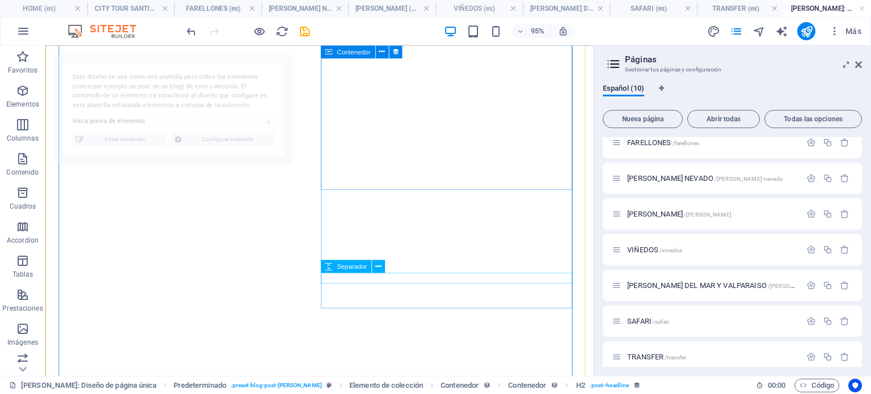
select select "6862d7d8a53f76c33c004aa1"
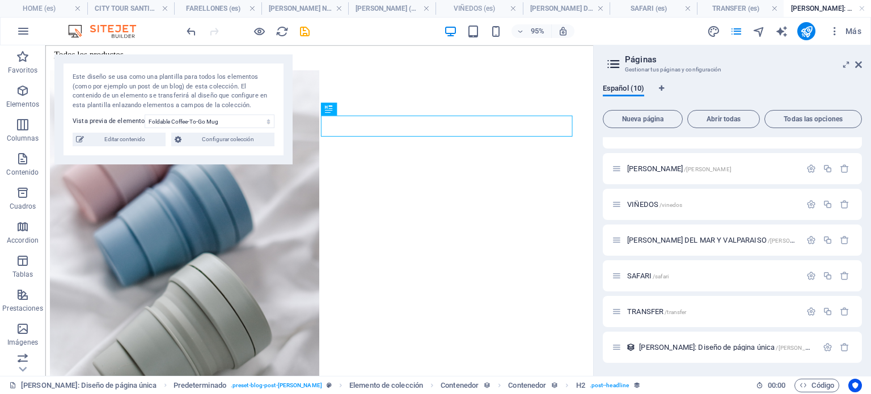
scroll to position [127, 0]
click at [843, 346] on icon "button" at bounding box center [845, 348] width 10 height 10
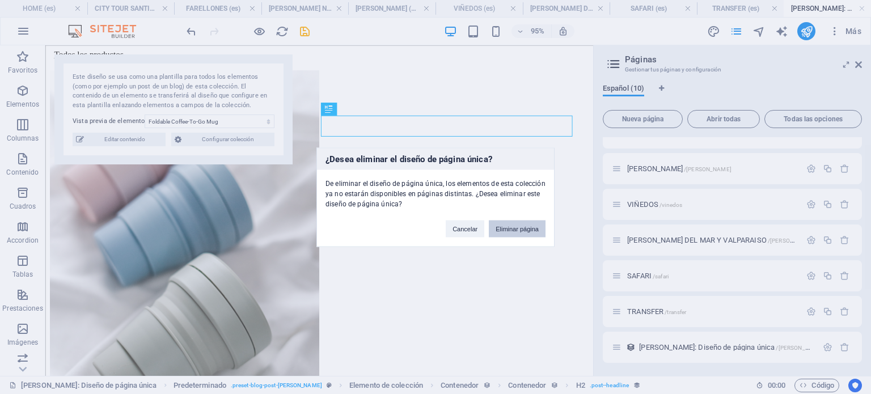
click at [515, 226] on button "Eliminar página" at bounding box center [517, 228] width 57 height 17
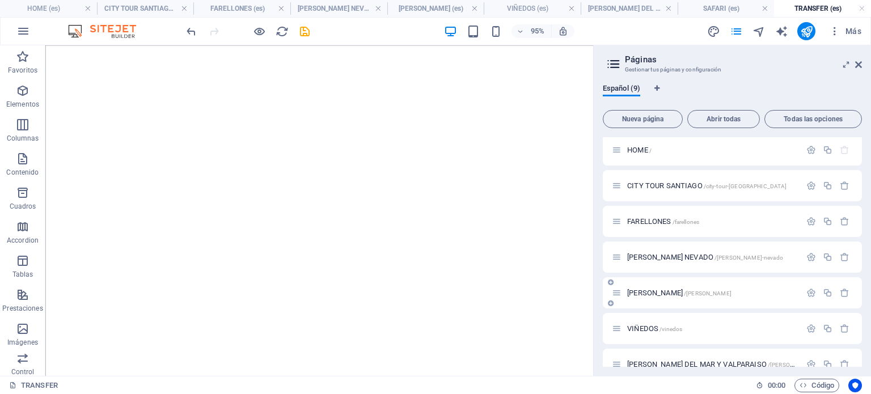
scroll to position [0, 0]
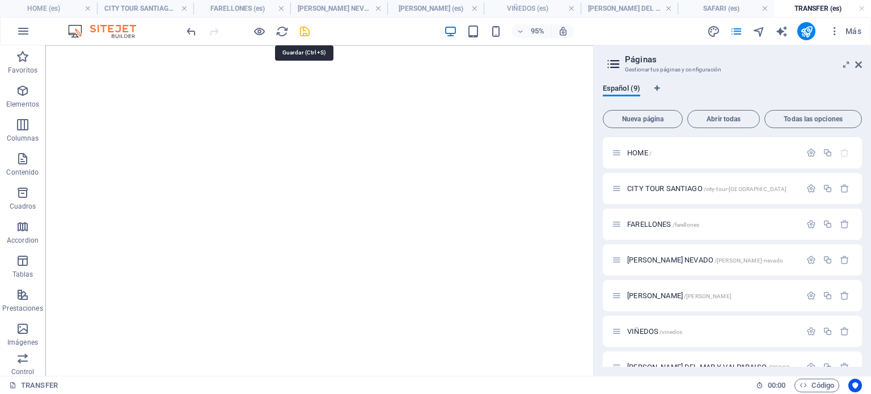
click at [309, 32] on icon "save" at bounding box center [304, 31] width 13 height 13
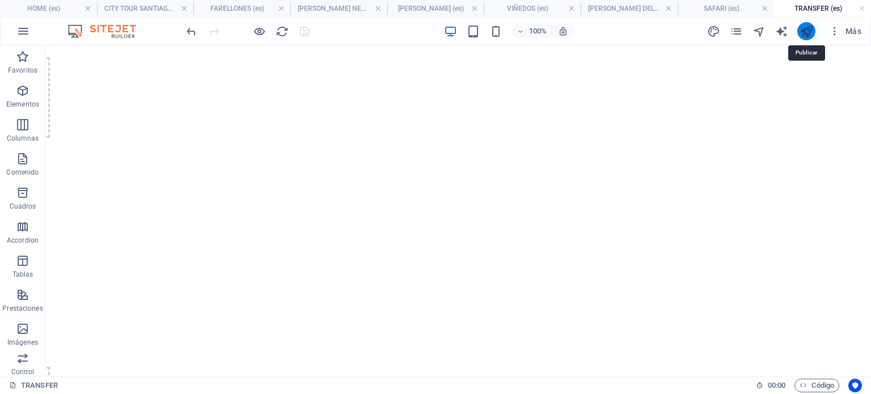
click at [804, 31] on icon "publish" at bounding box center [806, 31] width 13 height 13
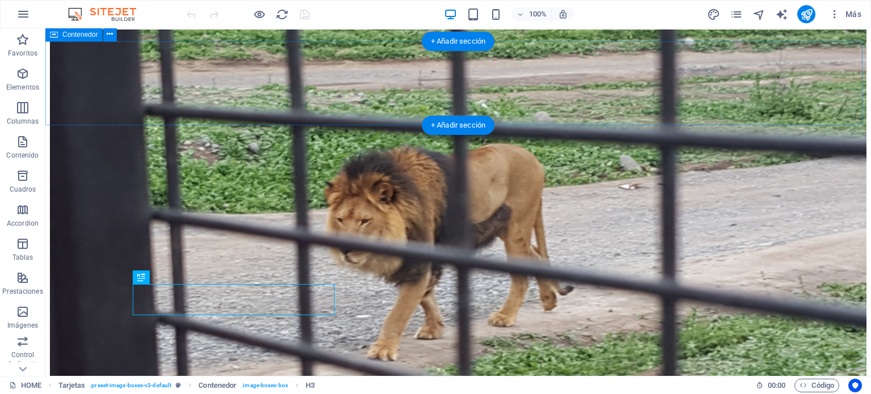
scroll to position [770, 0]
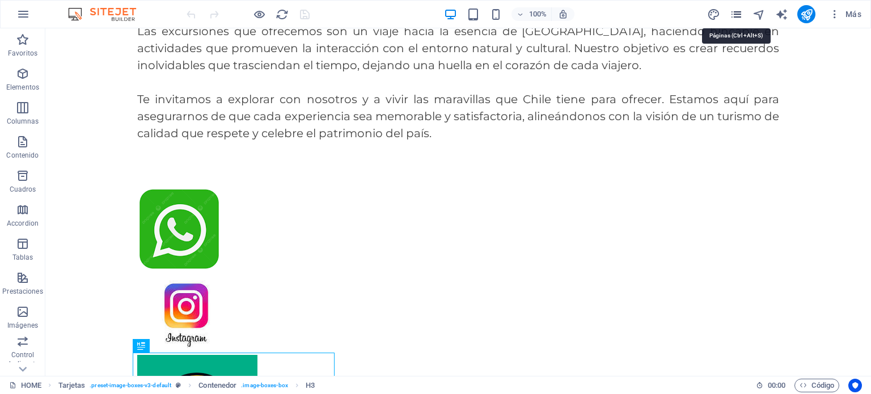
click at [737, 18] on icon "pages" at bounding box center [736, 14] width 13 height 13
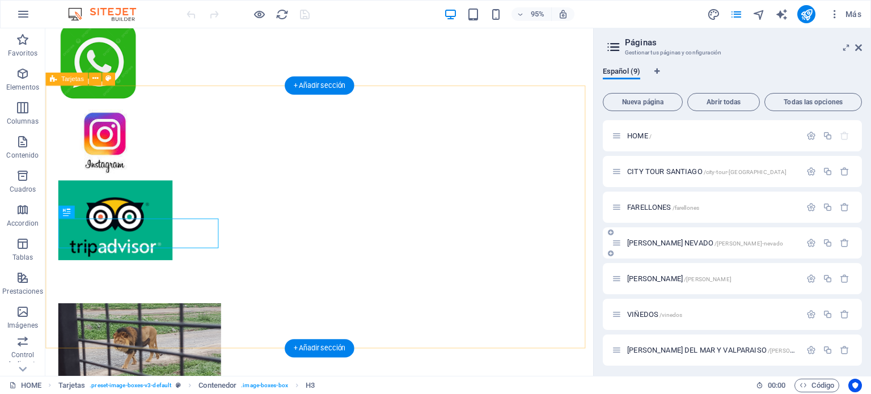
scroll to position [1007, 0]
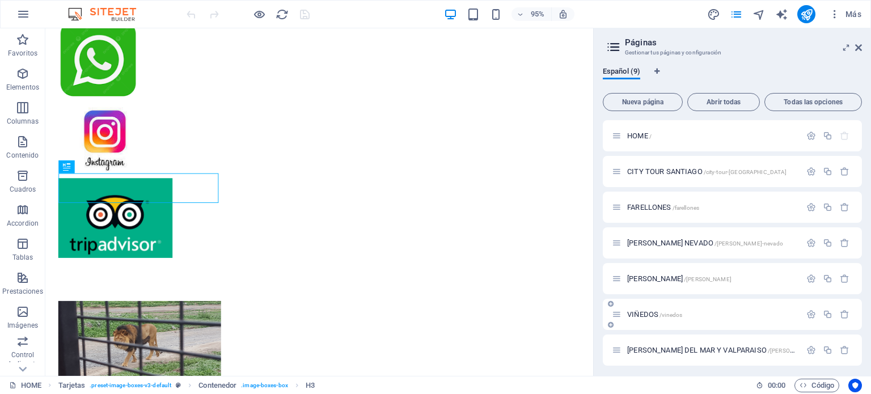
click at [669, 315] on span "/vinedos" at bounding box center [671, 315] width 23 height 6
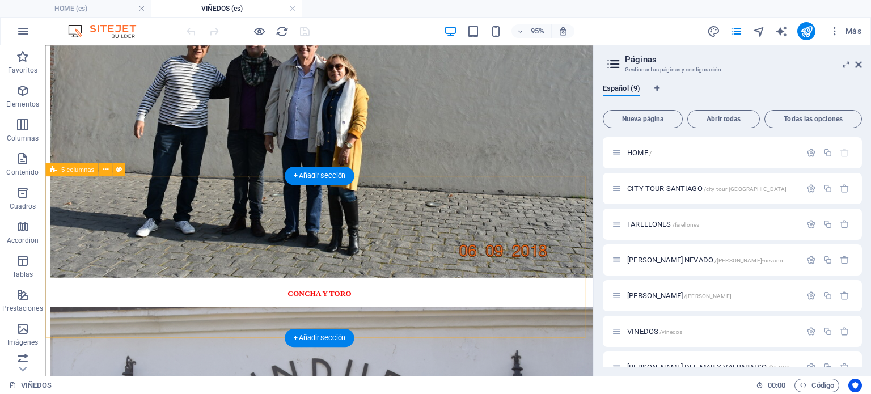
scroll to position [907, 0]
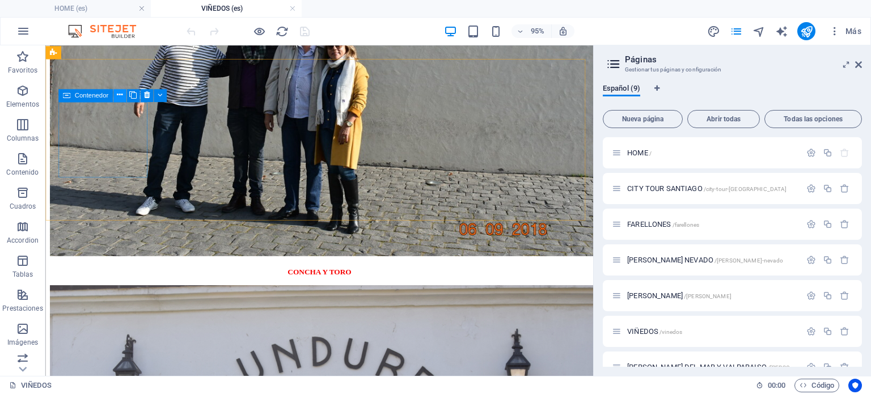
click at [124, 96] on button at bounding box center [119, 95] width 13 height 13
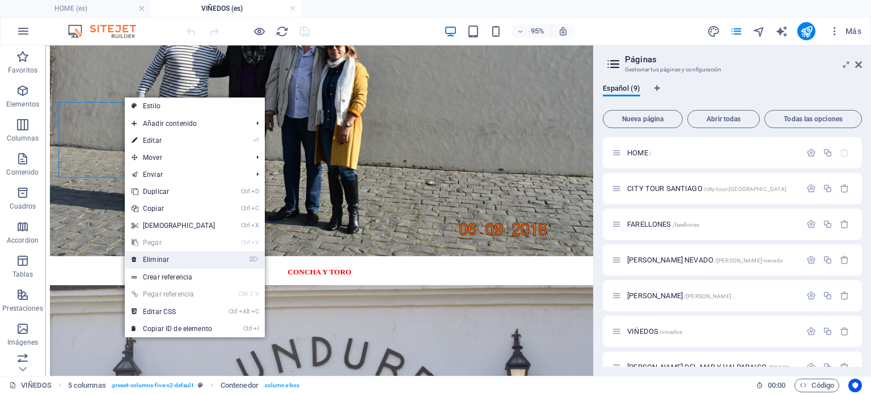
click at [164, 258] on link "⌦ Eliminar" at bounding box center [174, 259] width 98 height 17
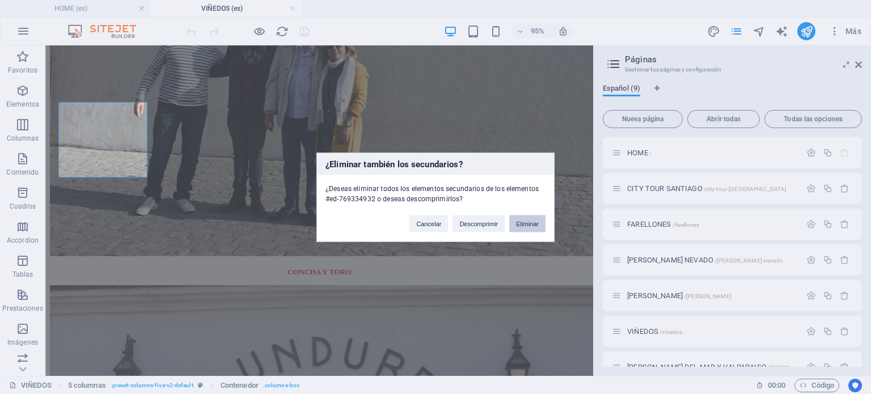
click at [538, 219] on button "Eliminar" at bounding box center [527, 223] width 36 height 17
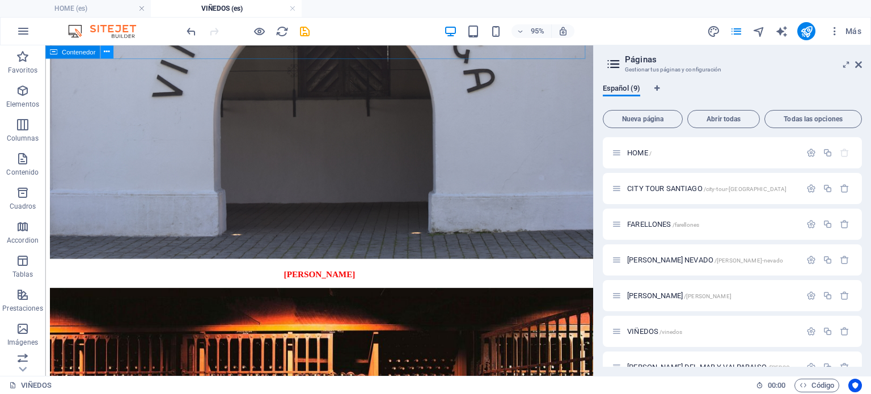
click at [107, 49] on icon at bounding box center [107, 51] width 6 height 11
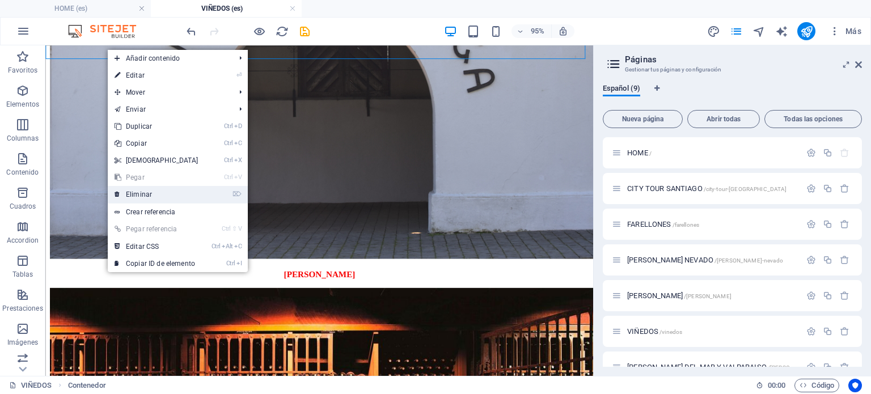
click at [153, 197] on link "⌦ Eliminar" at bounding box center [157, 194] width 98 height 17
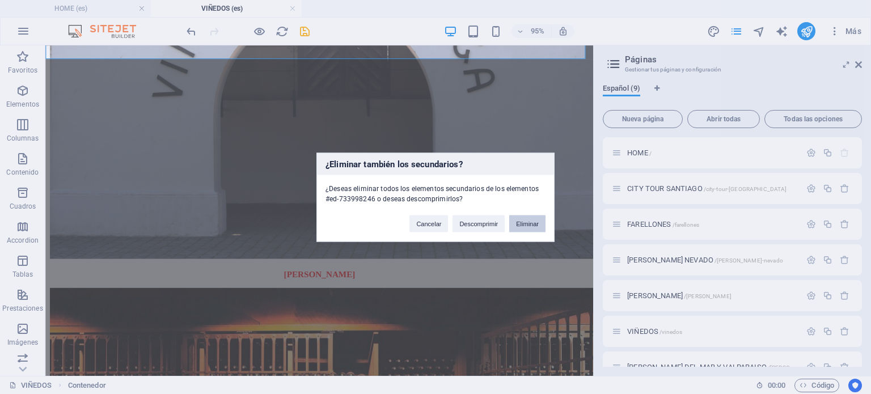
click at [536, 225] on button "Eliminar" at bounding box center [527, 223] width 36 height 17
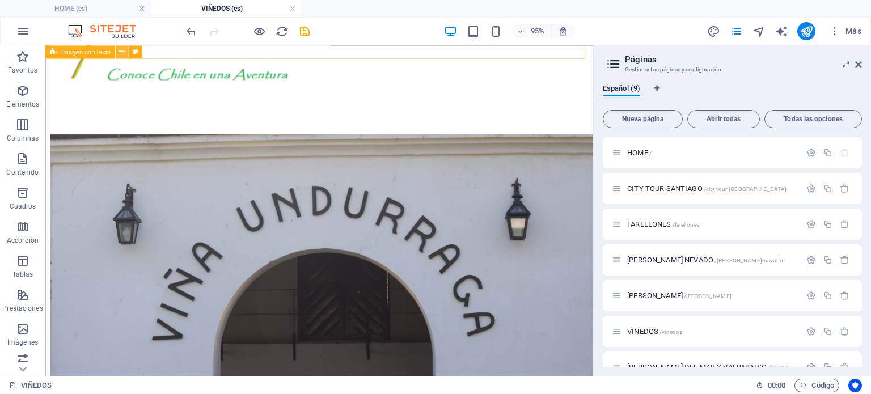
click at [120, 51] on icon at bounding box center [122, 51] width 6 height 11
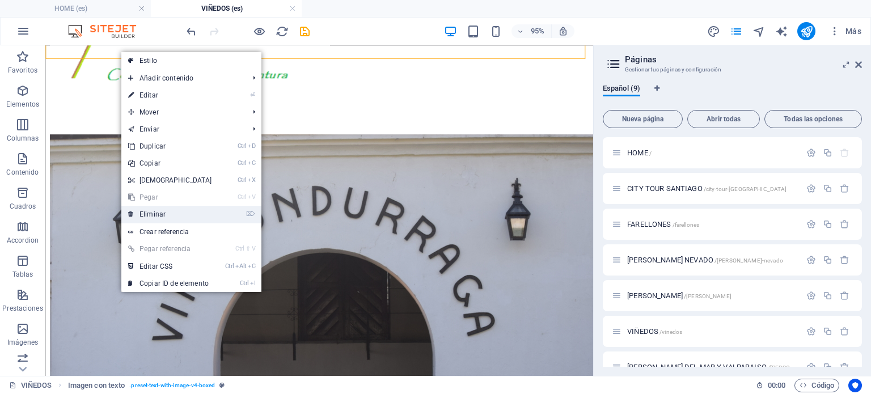
click at [159, 214] on link "⌦ Eliminar" at bounding box center [170, 214] width 98 height 17
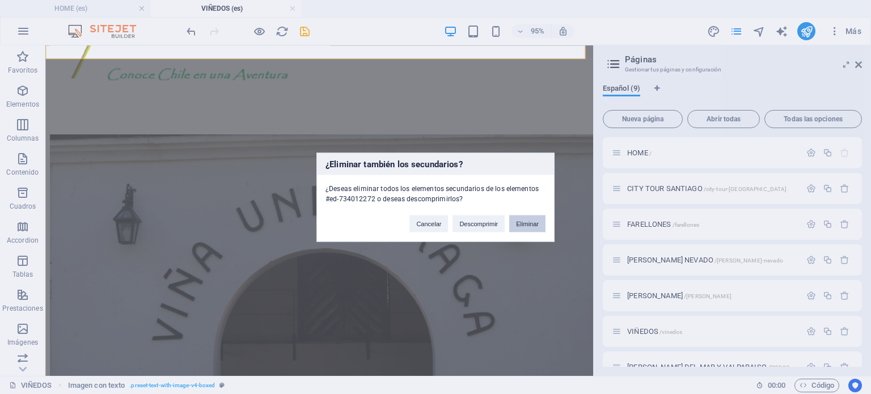
click at [542, 221] on button "Eliminar" at bounding box center [527, 223] width 36 height 17
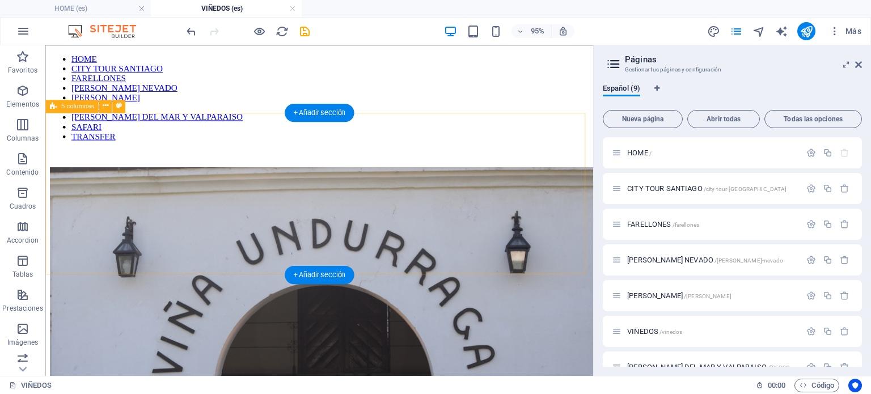
scroll to position [9, 0]
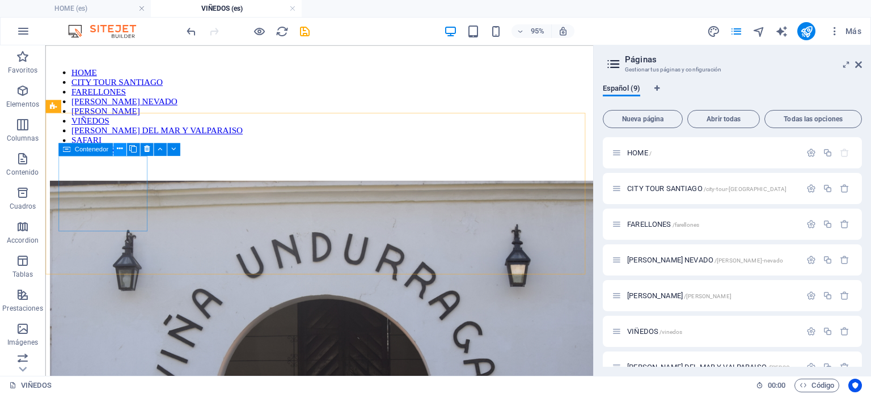
click at [117, 150] on icon at bounding box center [120, 148] width 6 height 11
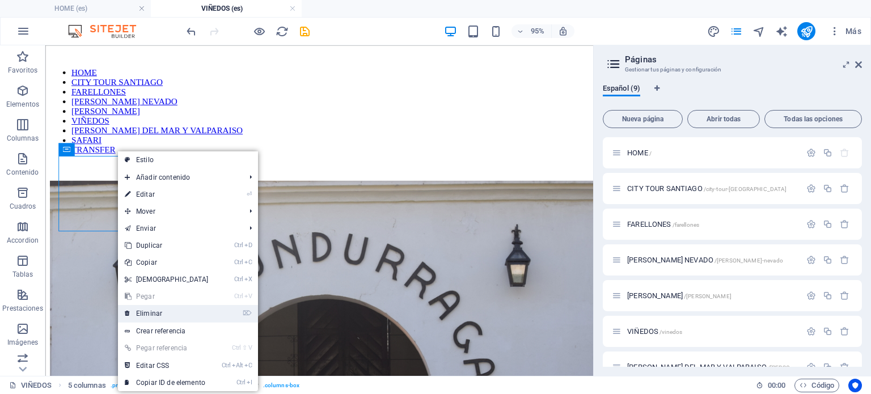
click at [148, 311] on link "⌦ Eliminar" at bounding box center [167, 313] width 98 height 17
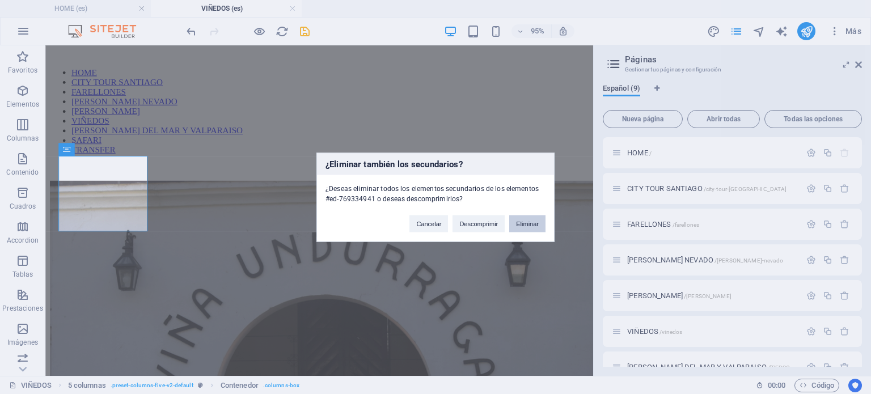
click at [543, 219] on button "Eliminar" at bounding box center [527, 223] width 36 height 17
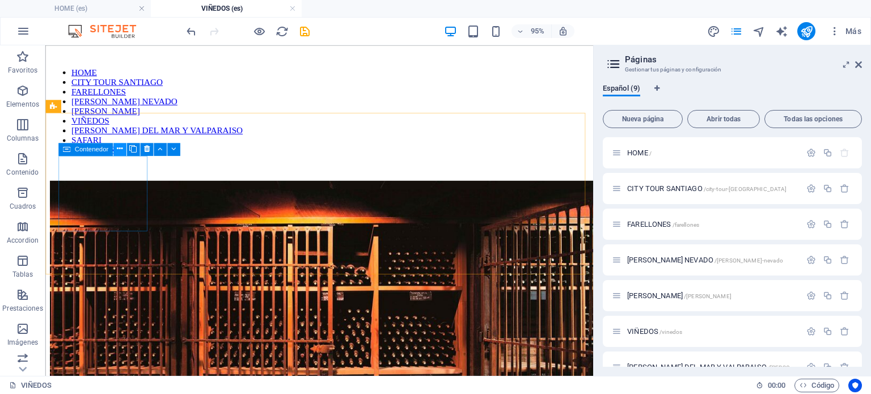
click at [115, 148] on button at bounding box center [119, 149] width 13 height 13
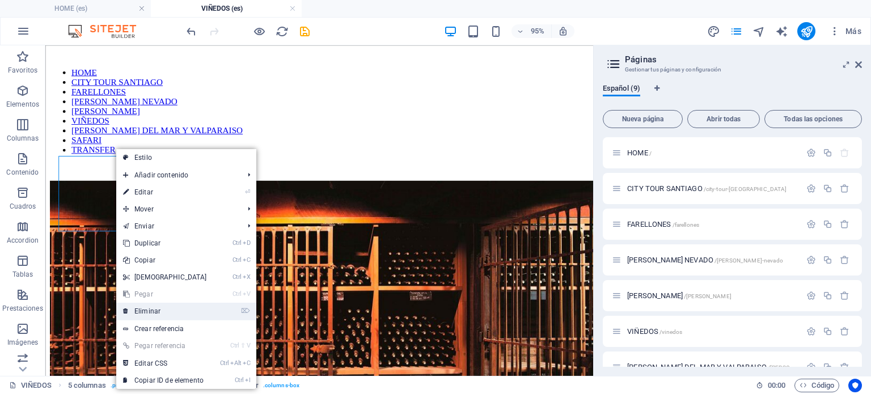
click at [154, 309] on link "⌦ Eliminar" at bounding box center [165, 311] width 98 height 17
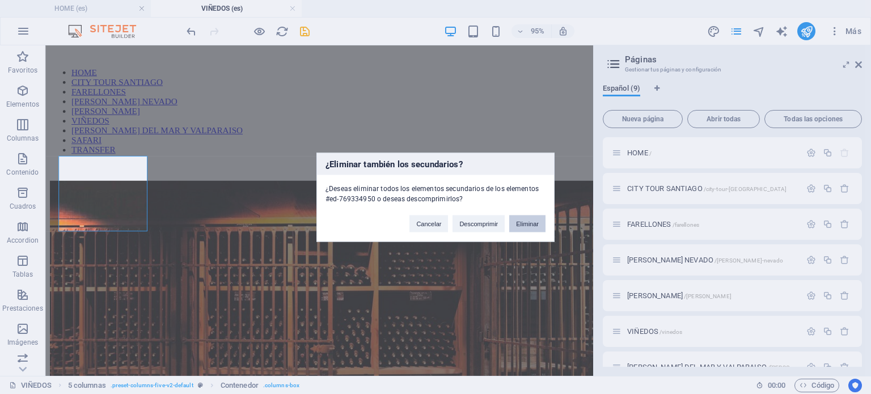
drag, startPoint x: 533, startPoint y: 225, endPoint x: 262, endPoint y: 188, distance: 273.6
click at [533, 225] on button "Eliminar" at bounding box center [527, 223] width 36 height 17
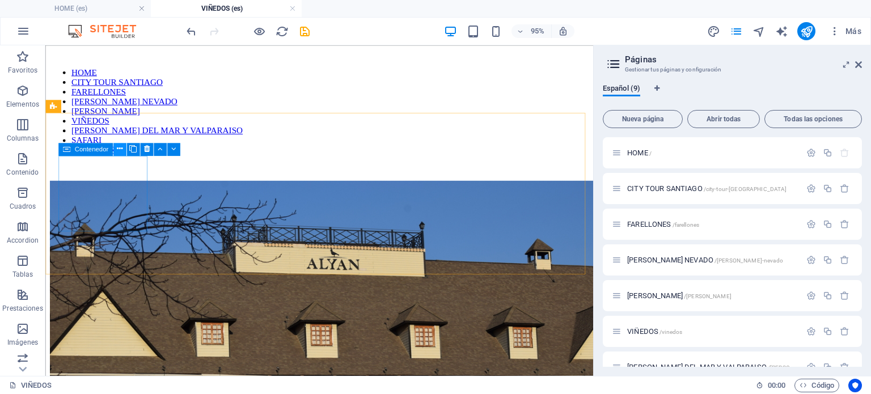
click at [117, 147] on icon at bounding box center [120, 148] width 6 height 11
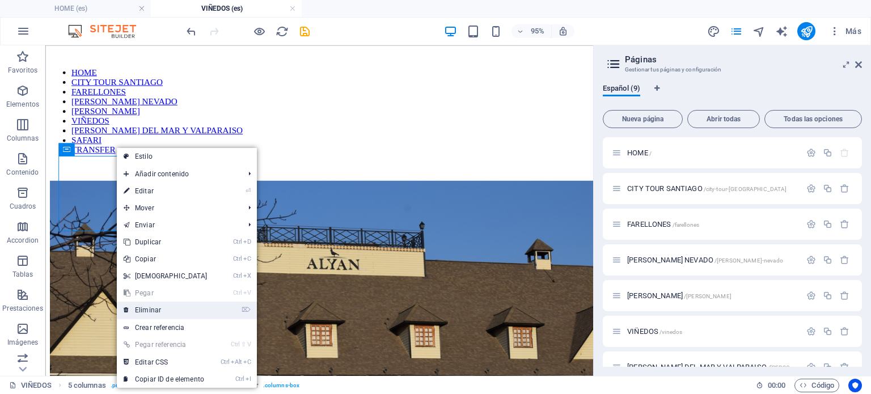
click at [138, 310] on link "⌦ Eliminar" at bounding box center [166, 310] width 98 height 17
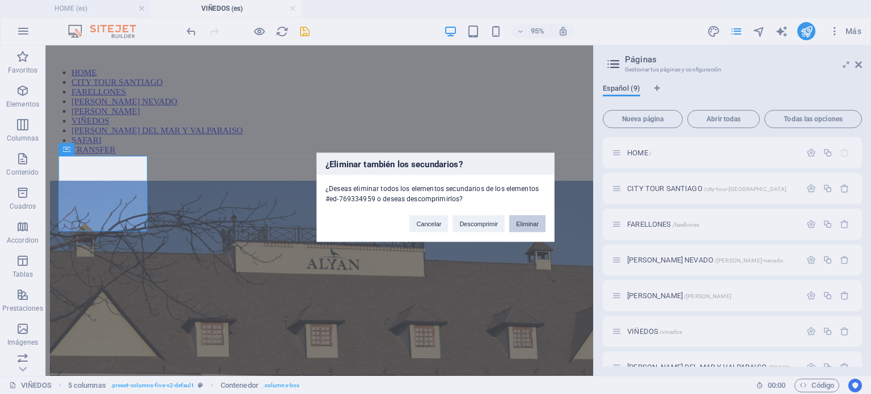
click at [533, 222] on button "Eliminar" at bounding box center [527, 223] width 36 height 17
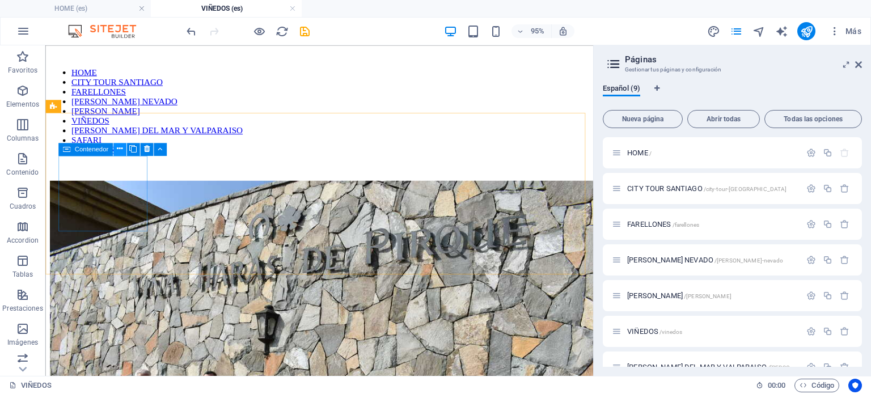
click at [117, 151] on icon at bounding box center [120, 148] width 6 height 11
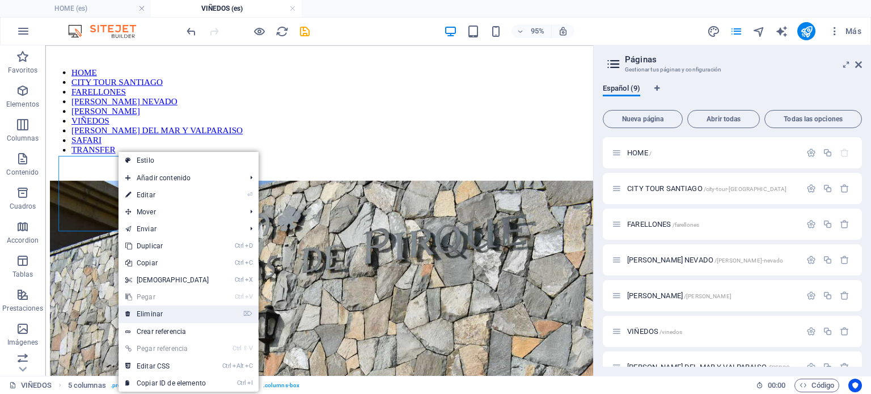
click at [157, 314] on link "⌦ Eliminar" at bounding box center [168, 314] width 98 height 17
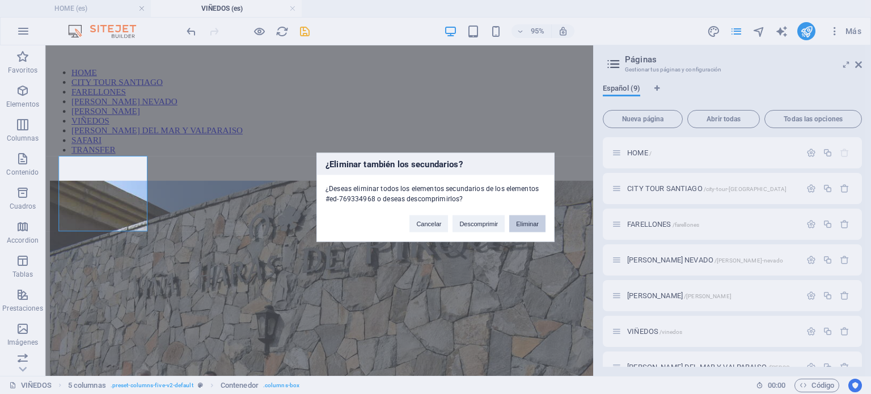
click at [532, 222] on button "Eliminar" at bounding box center [527, 223] width 36 height 17
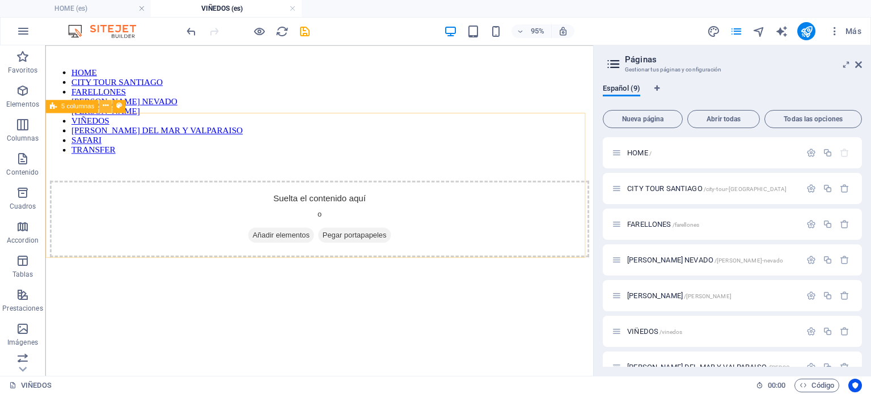
click at [103, 103] on icon at bounding box center [106, 105] width 6 height 11
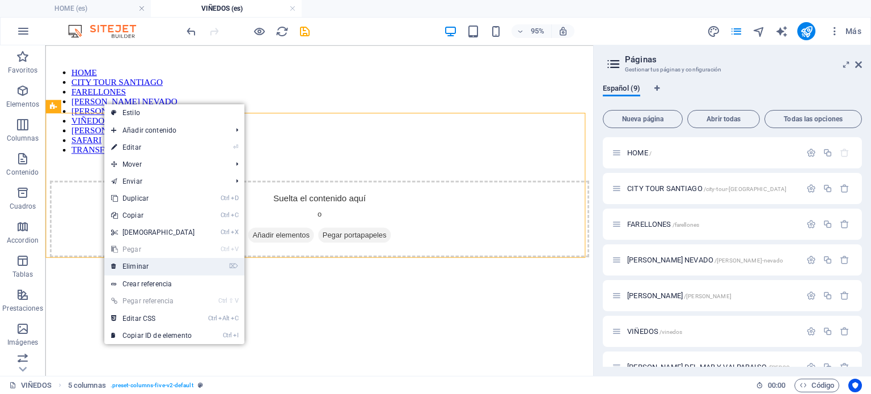
click at [147, 269] on link "⌦ Eliminar" at bounding box center [153, 266] width 98 height 17
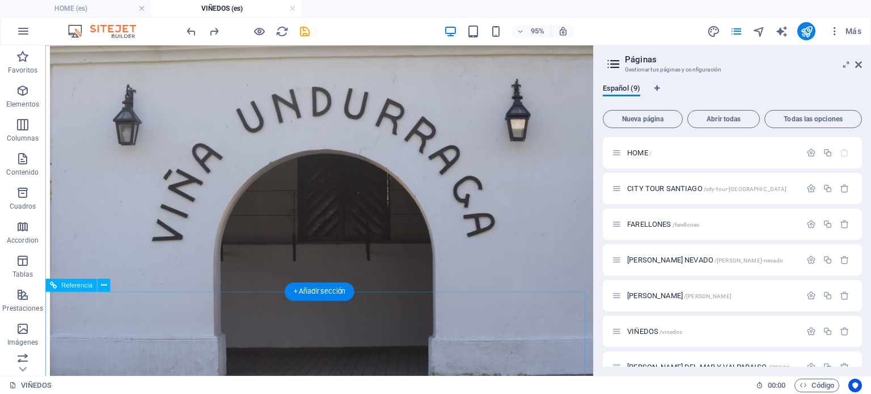
scroll to position [340, 0]
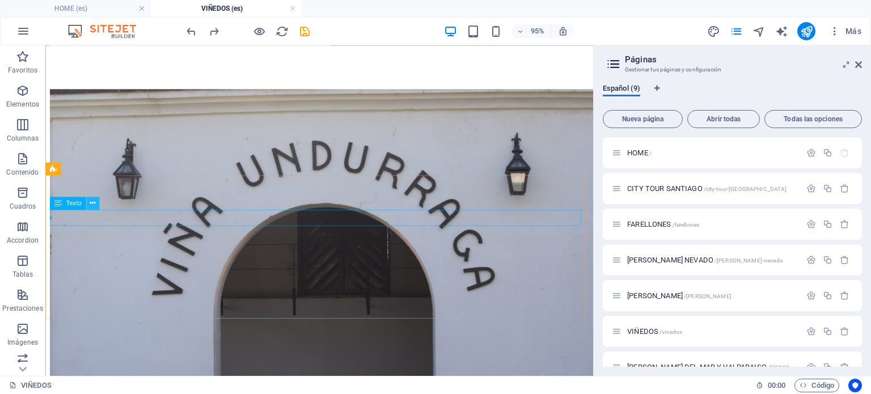
click at [88, 204] on button at bounding box center [92, 203] width 13 height 13
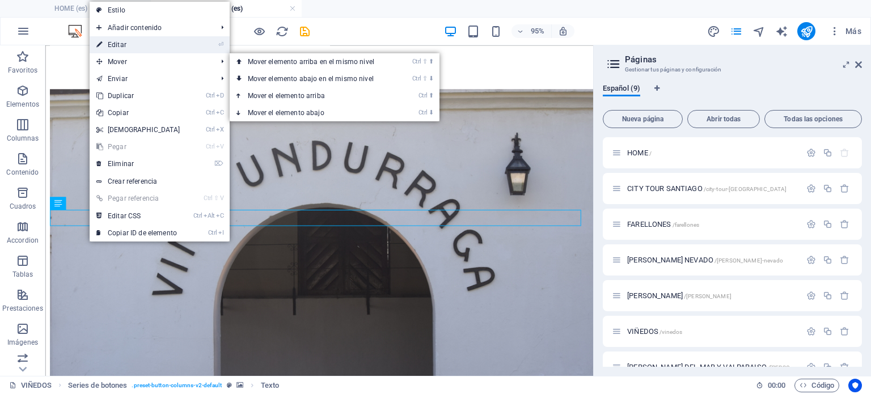
click at [120, 45] on link "⏎ Editar" at bounding box center [139, 44] width 98 height 17
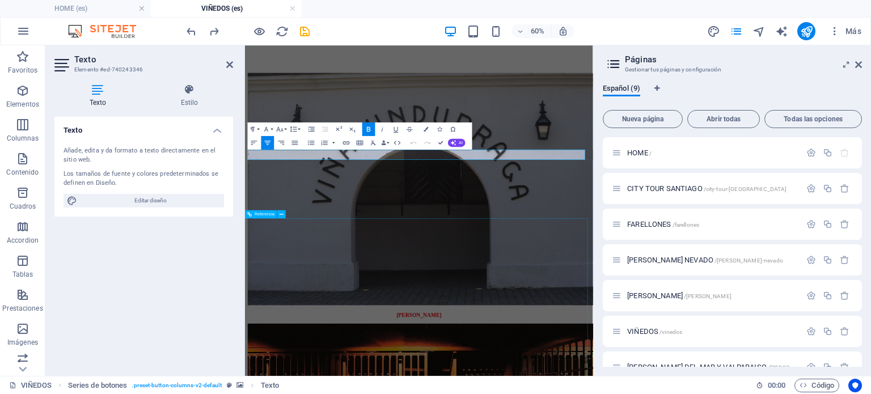
scroll to position [341, 0]
drag, startPoint x: 582, startPoint y: 230, endPoint x: 375, endPoint y: 237, distance: 206.5
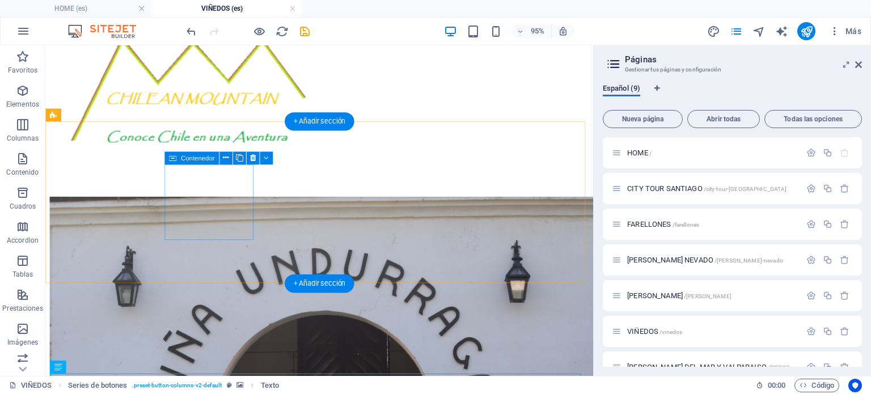
scroll to position [227, 0]
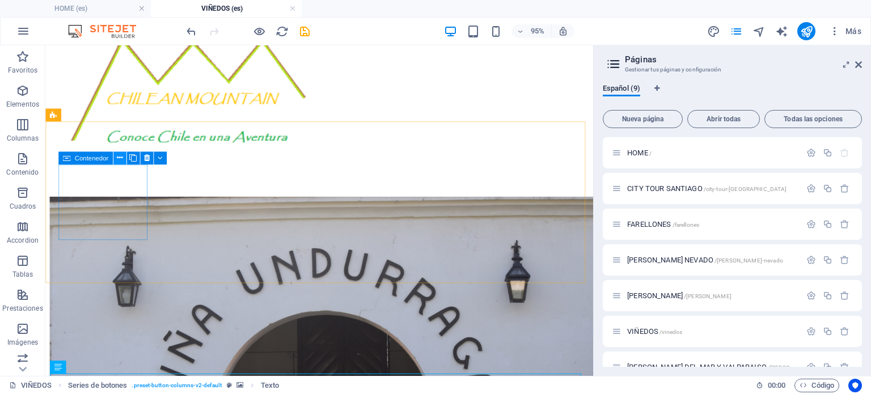
click at [117, 158] on icon at bounding box center [120, 157] width 6 height 11
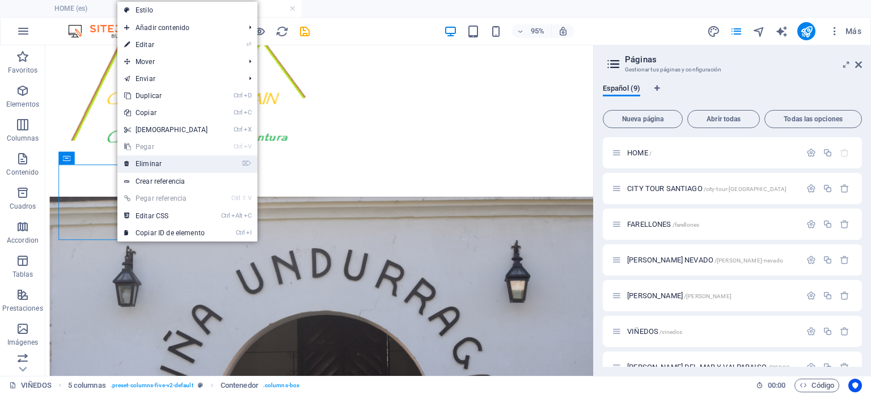
click at [164, 162] on link "⌦ Eliminar" at bounding box center [166, 163] width 98 height 17
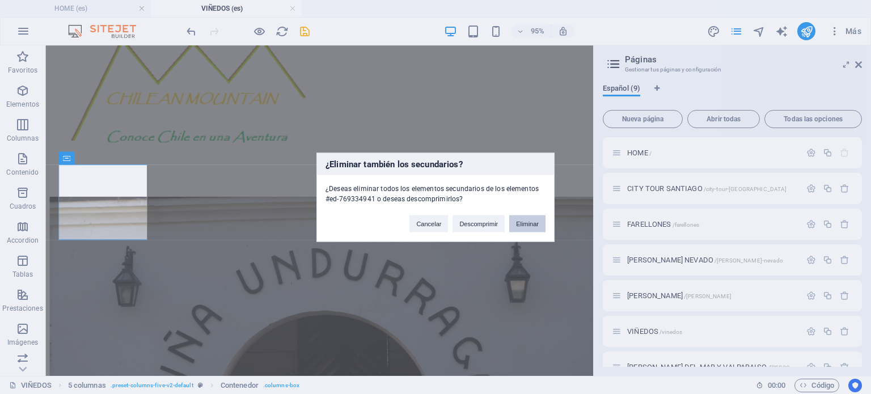
click at [534, 220] on button "Eliminar" at bounding box center [527, 223] width 36 height 17
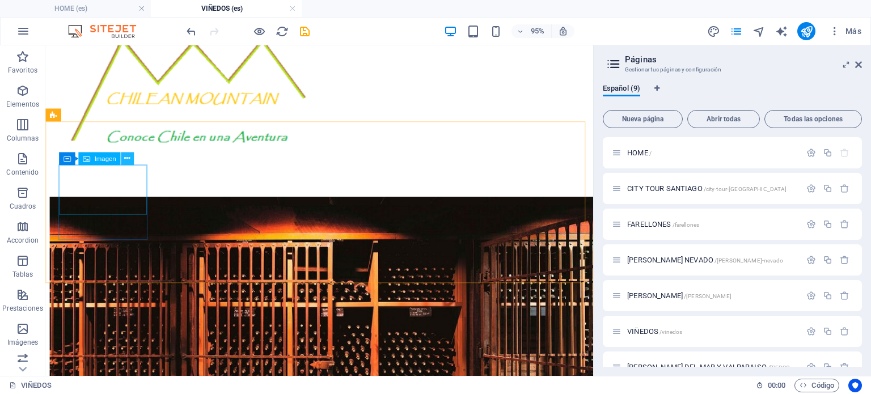
click at [129, 156] on icon at bounding box center [127, 158] width 6 height 11
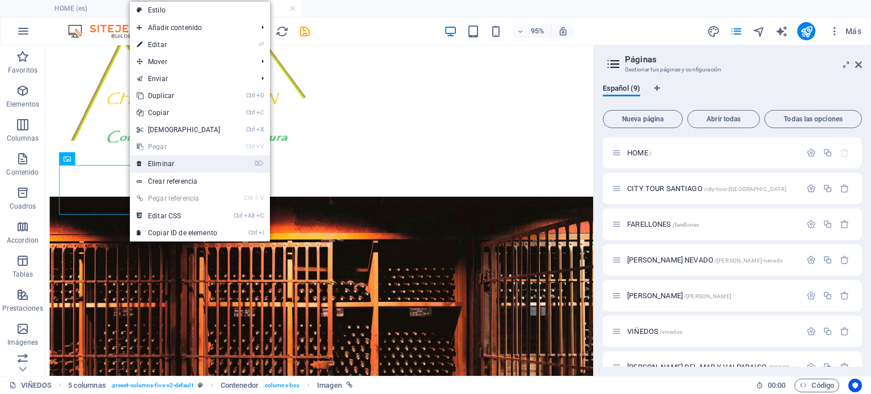
click at [166, 159] on link "⌦ Eliminar" at bounding box center [179, 163] width 98 height 17
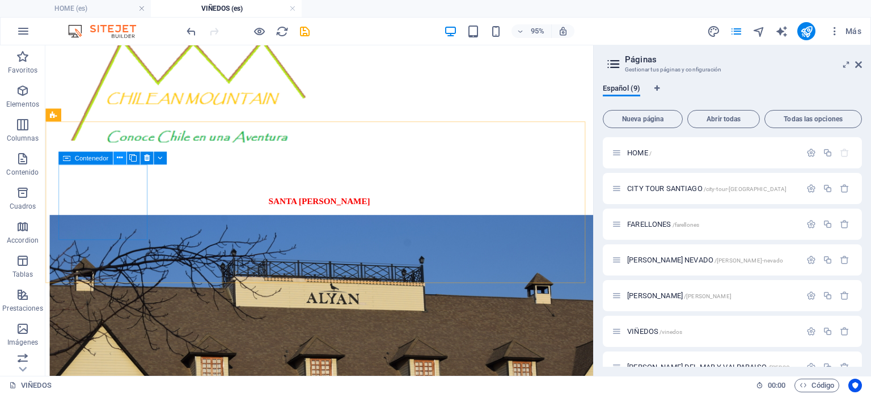
click at [114, 158] on button at bounding box center [119, 157] width 13 height 13
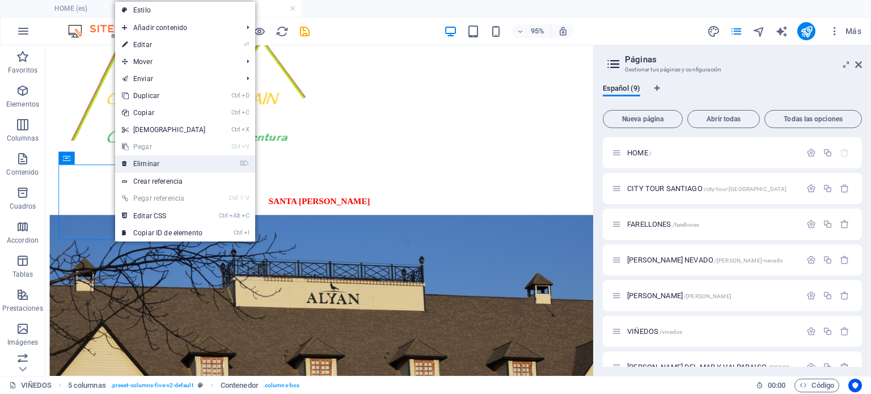
click at [147, 163] on link "⌦ Eliminar" at bounding box center [164, 163] width 98 height 17
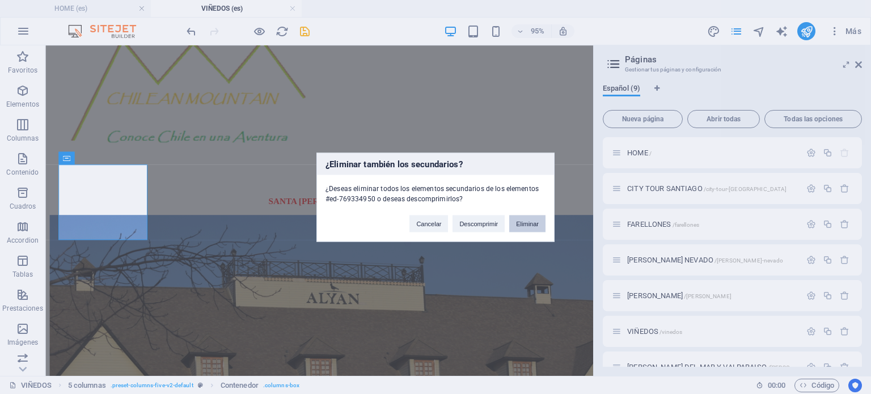
click at [543, 222] on button "Eliminar" at bounding box center [527, 223] width 36 height 17
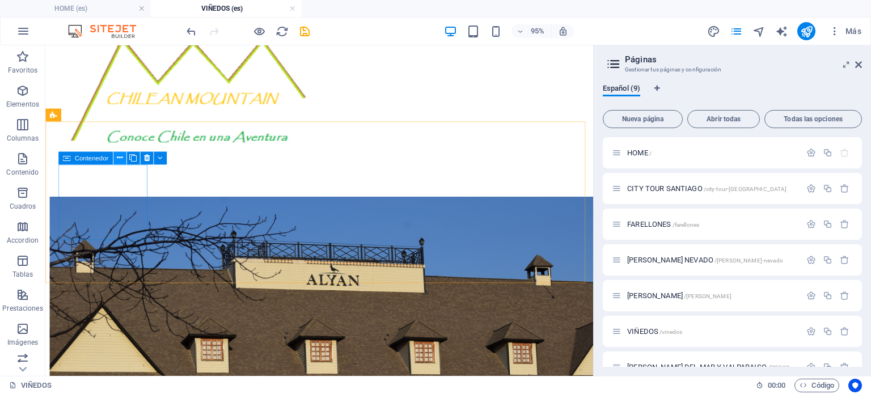
click at [119, 159] on icon at bounding box center [120, 157] width 6 height 11
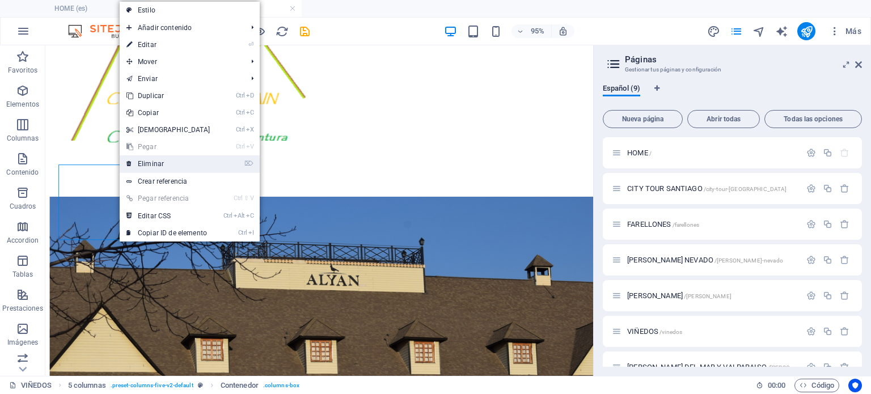
click at [157, 167] on link "⌦ Eliminar" at bounding box center [169, 163] width 98 height 17
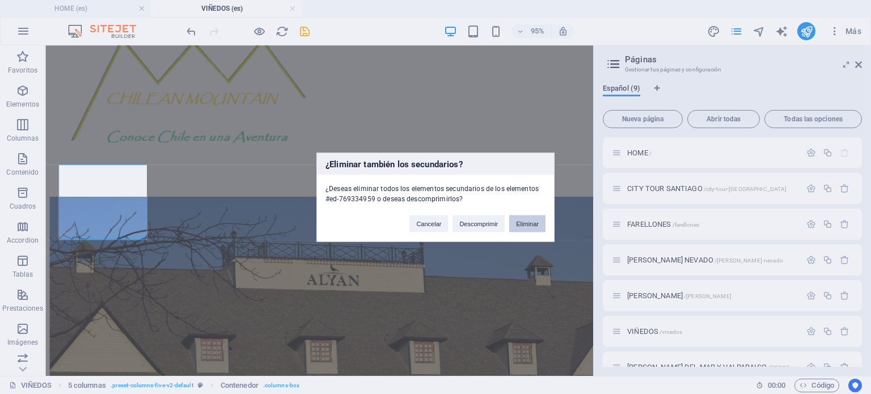
click at [540, 221] on button "Eliminar" at bounding box center [527, 223] width 36 height 17
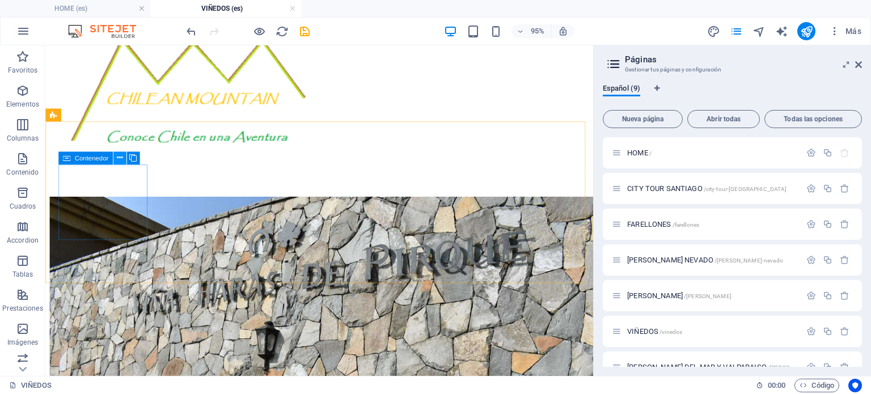
drag, startPoint x: 116, startPoint y: 155, endPoint x: 111, endPoint y: 159, distance: 6.0
click at [116, 155] on button at bounding box center [119, 157] width 13 height 13
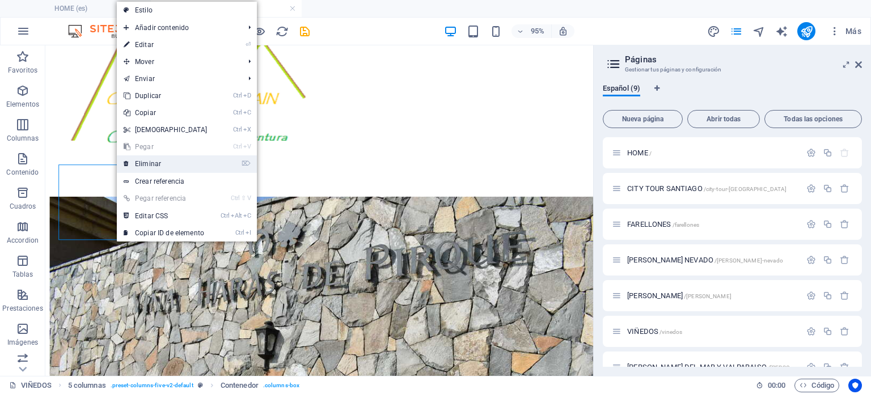
click at [142, 161] on link "⌦ Eliminar" at bounding box center [166, 163] width 98 height 17
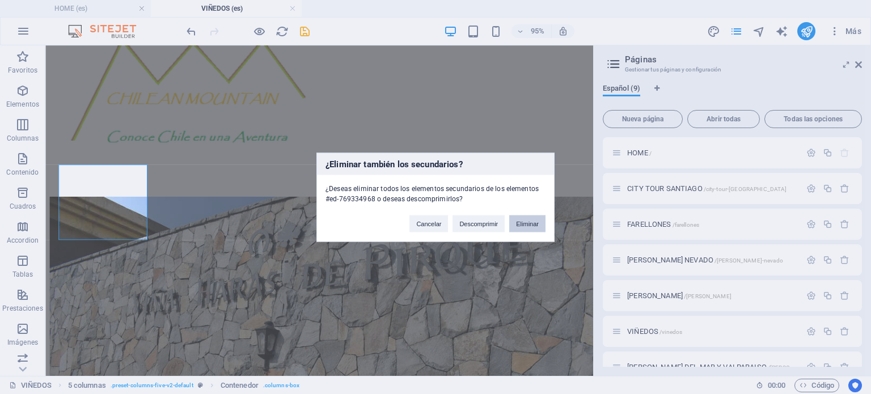
click at [536, 216] on button "Eliminar" at bounding box center [527, 223] width 36 height 17
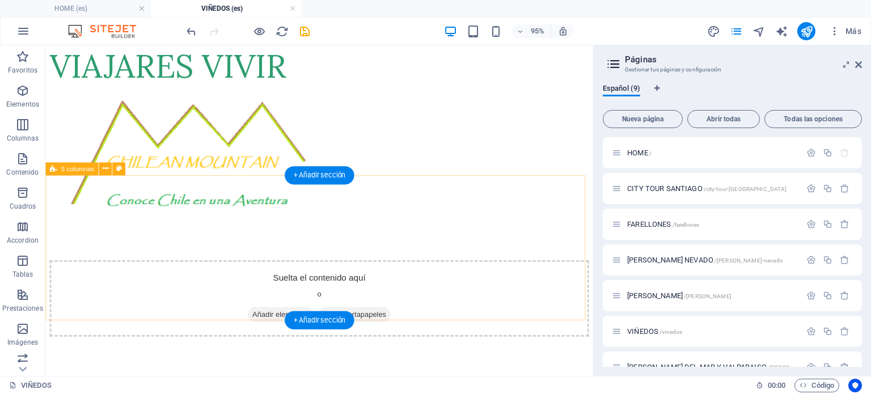
scroll to position [170, 0]
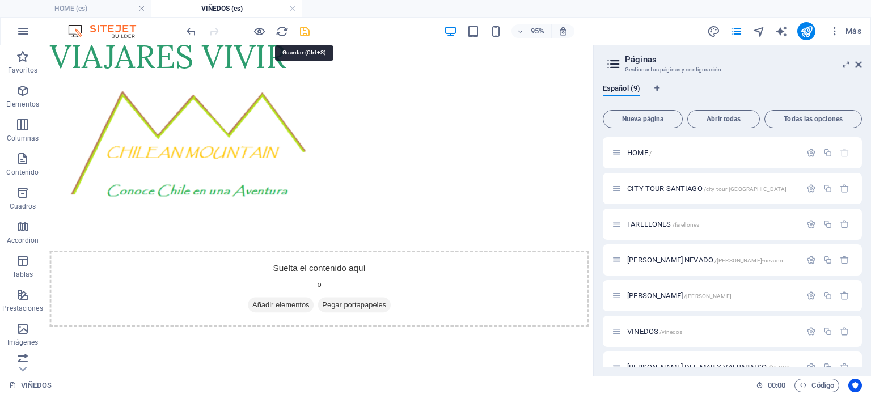
click at [307, 25] on icon "save" at bounding box center [304, 31] width 13 height 13
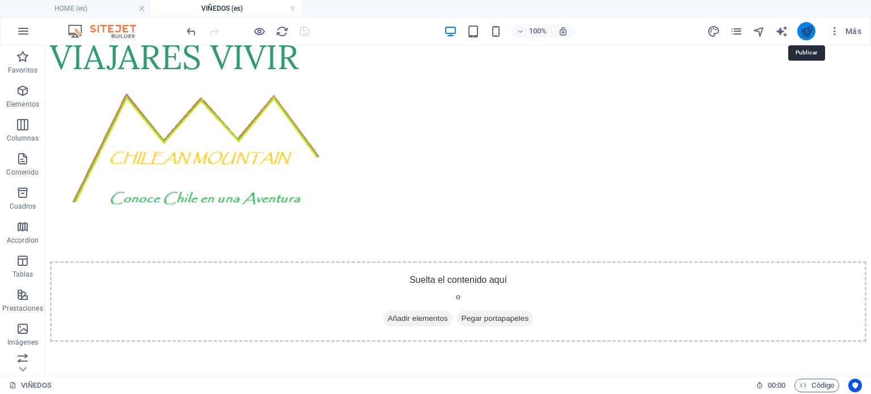
click at [809, 31] on icon "publish" at bounding box center [806, 31] width 13 height 13
